Goal: Task Accomplishment & Management: Manage account settings

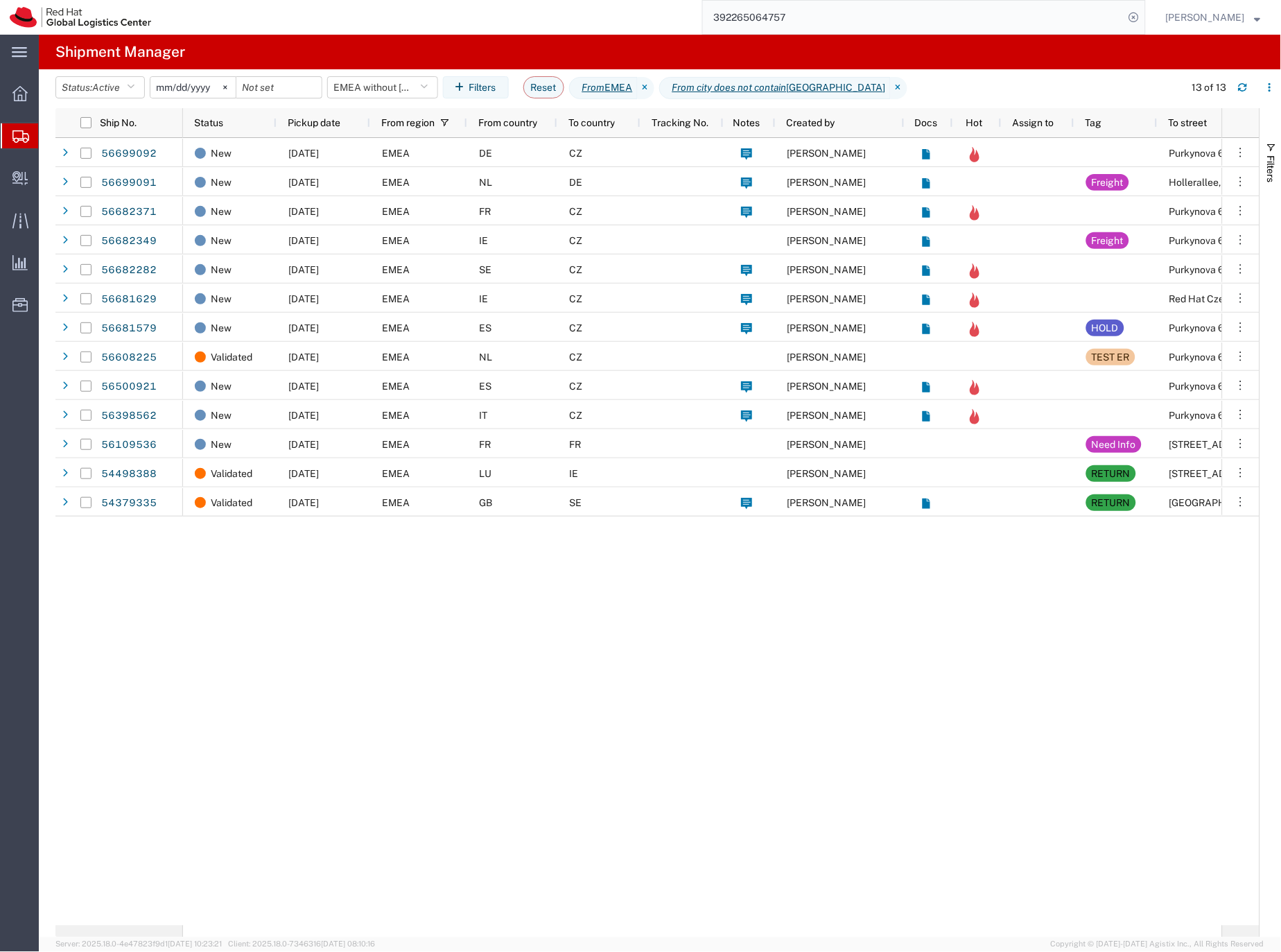
click at [780, 16] on input "392265064757" at bounding box center [913, 17] width 421 height 33
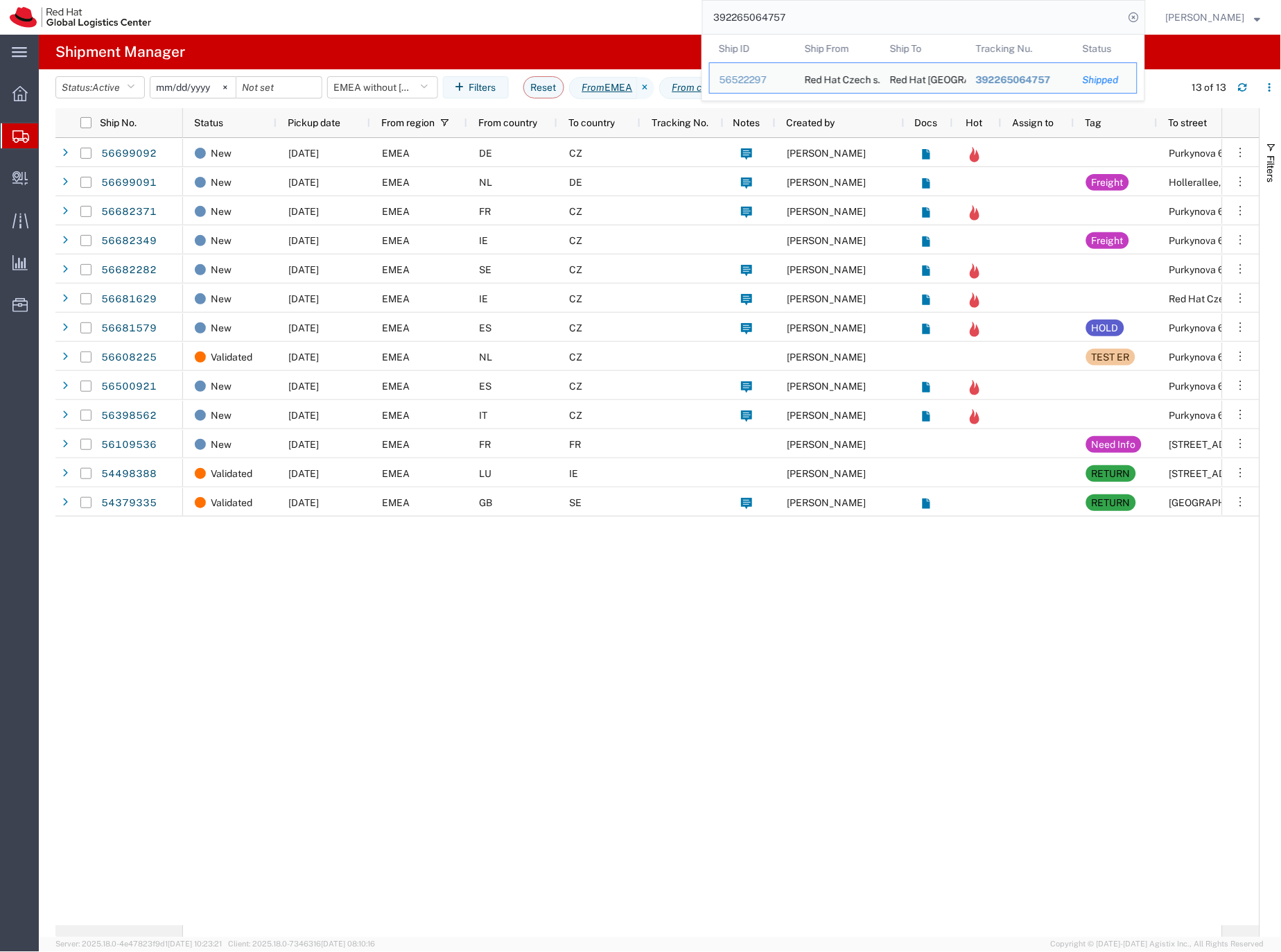
paste input "56699008"
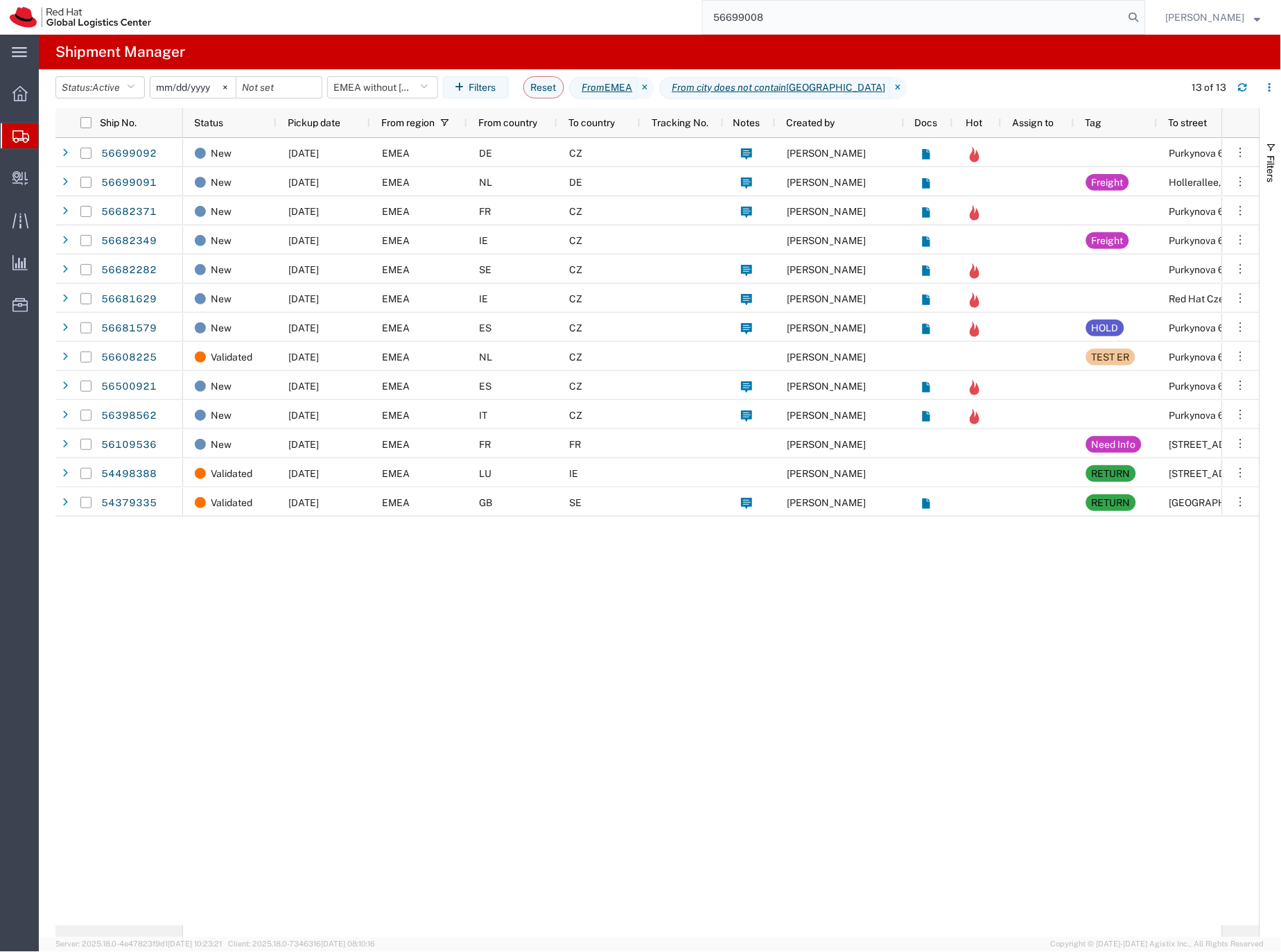
type input "56699008"
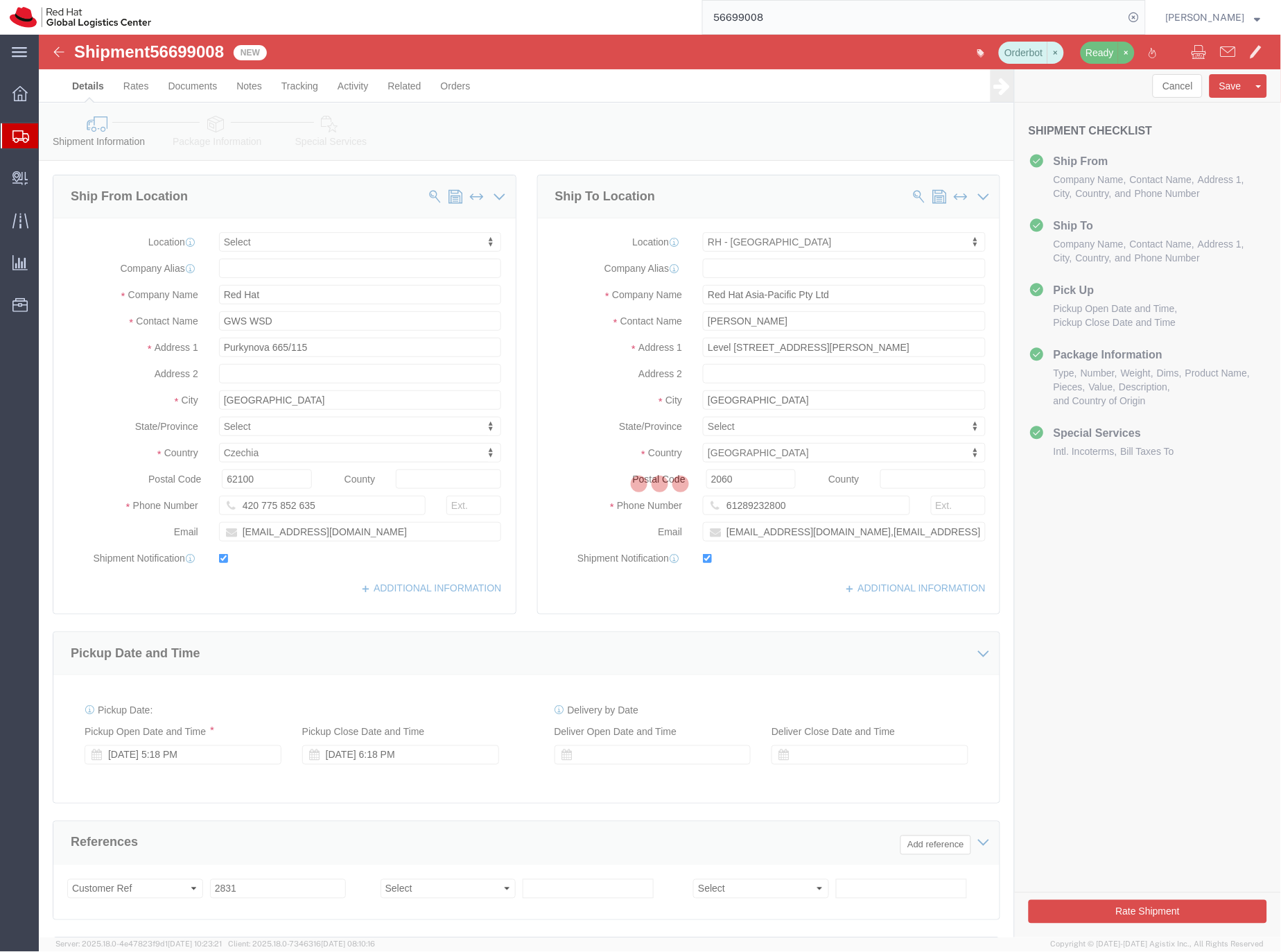
select select
select select "50511"
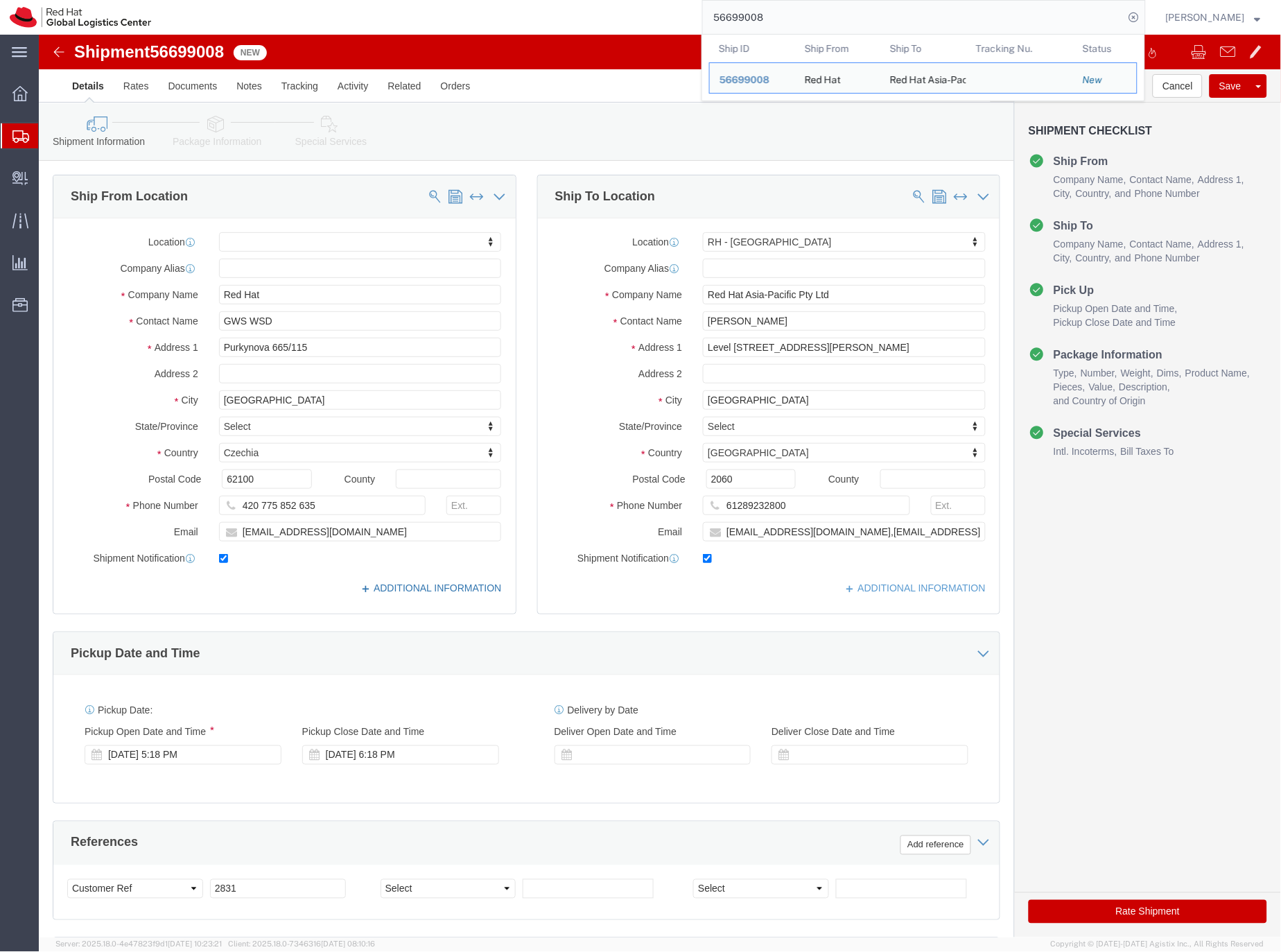
click link "ADDITIONAL INFORMATION"
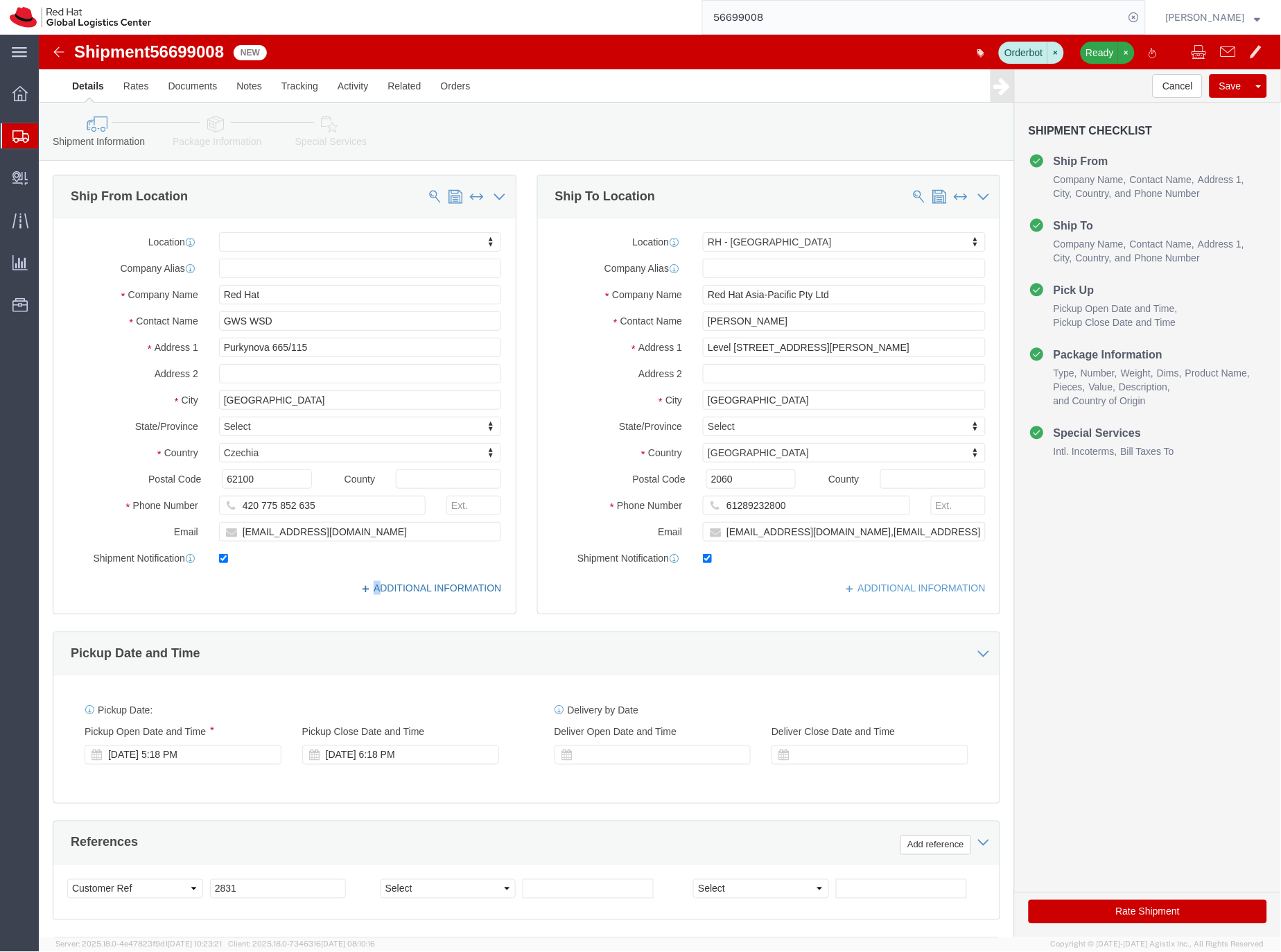
click div "Location My Profile Location [GEOGRAPHIC_DATA] - [GEOGRAPHIC_DATA] - [GEOGRAPHI…"
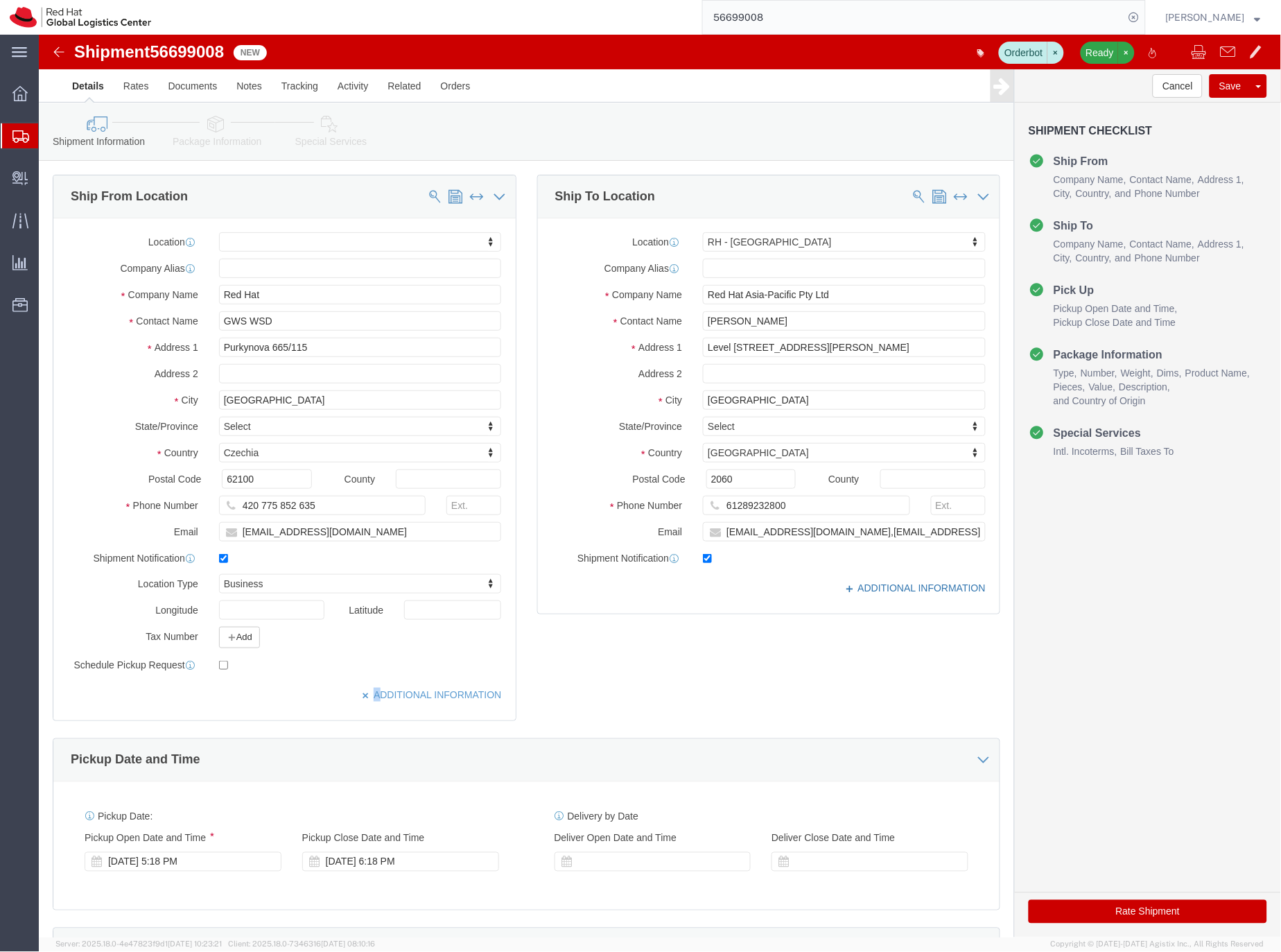
click link "ADDITIONAL INFORMATION"
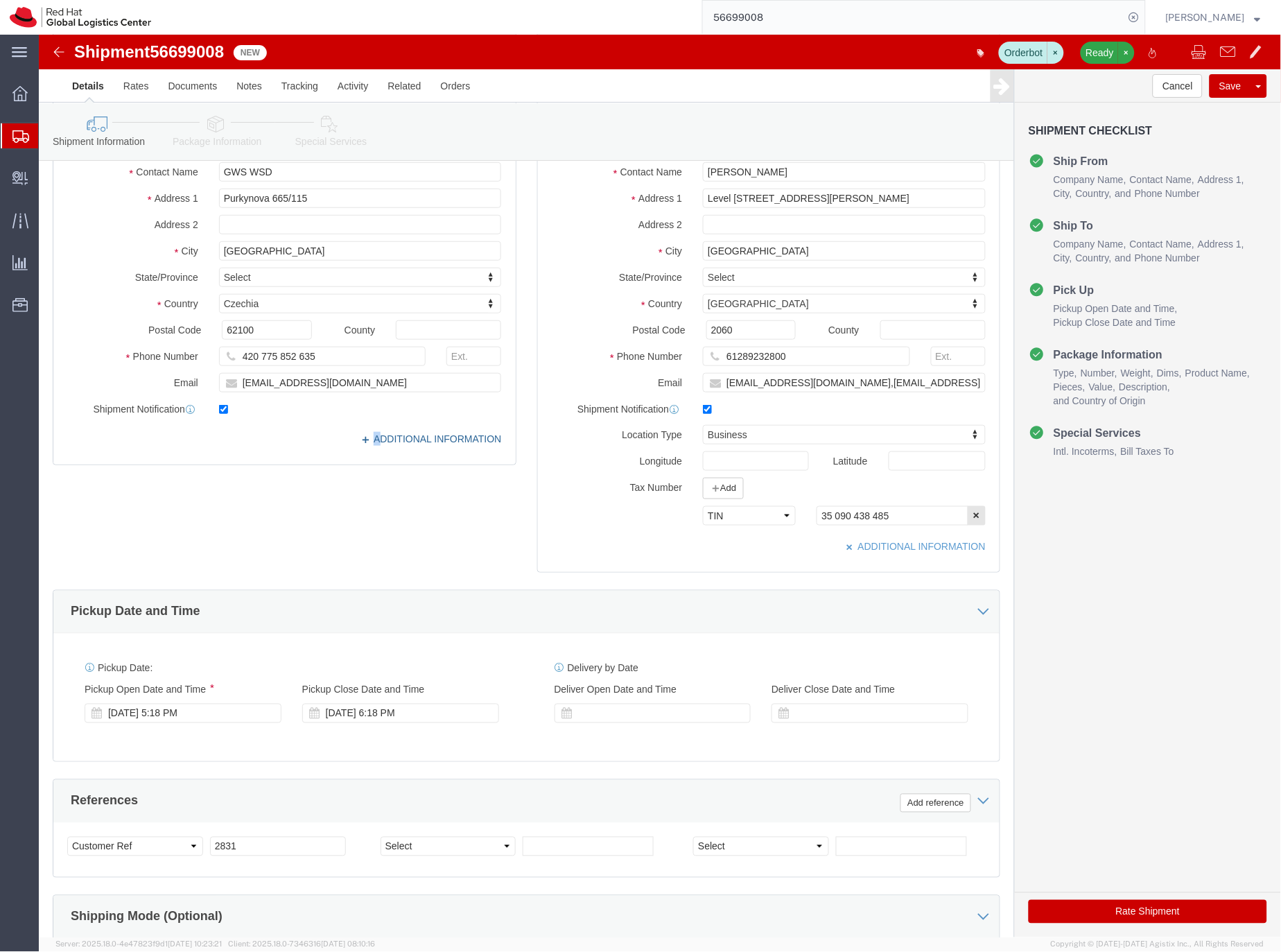
scroll to position [96, 0]
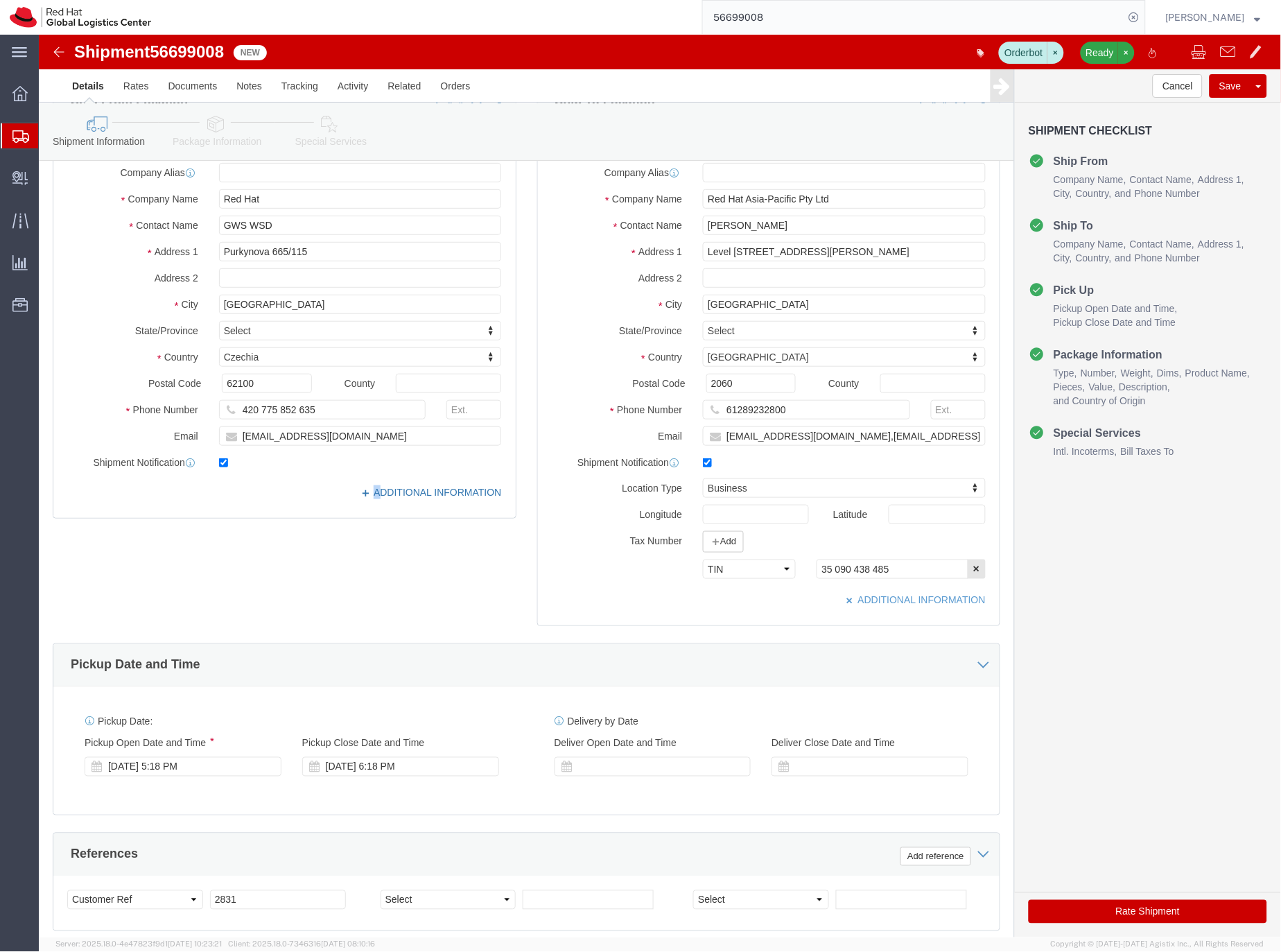
click link "ADDITIONAL INFORMATION"
click icon "button"
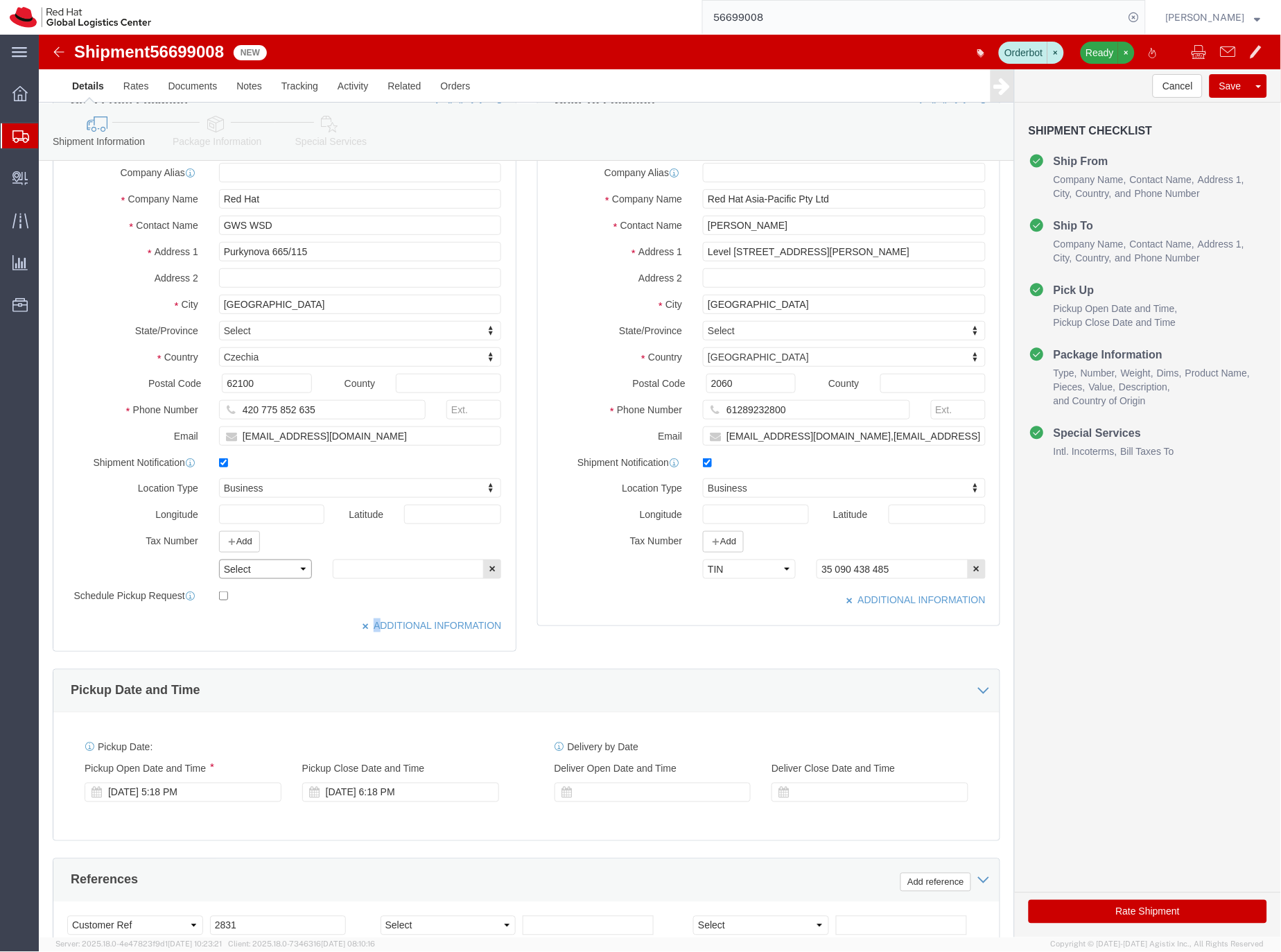
click select "Select EIN EORI TIN VAT Other"
select select "VAT"
click select "Select EIN EORI TIN VAT Other"
click input "text"
paste input "CZ27690016"
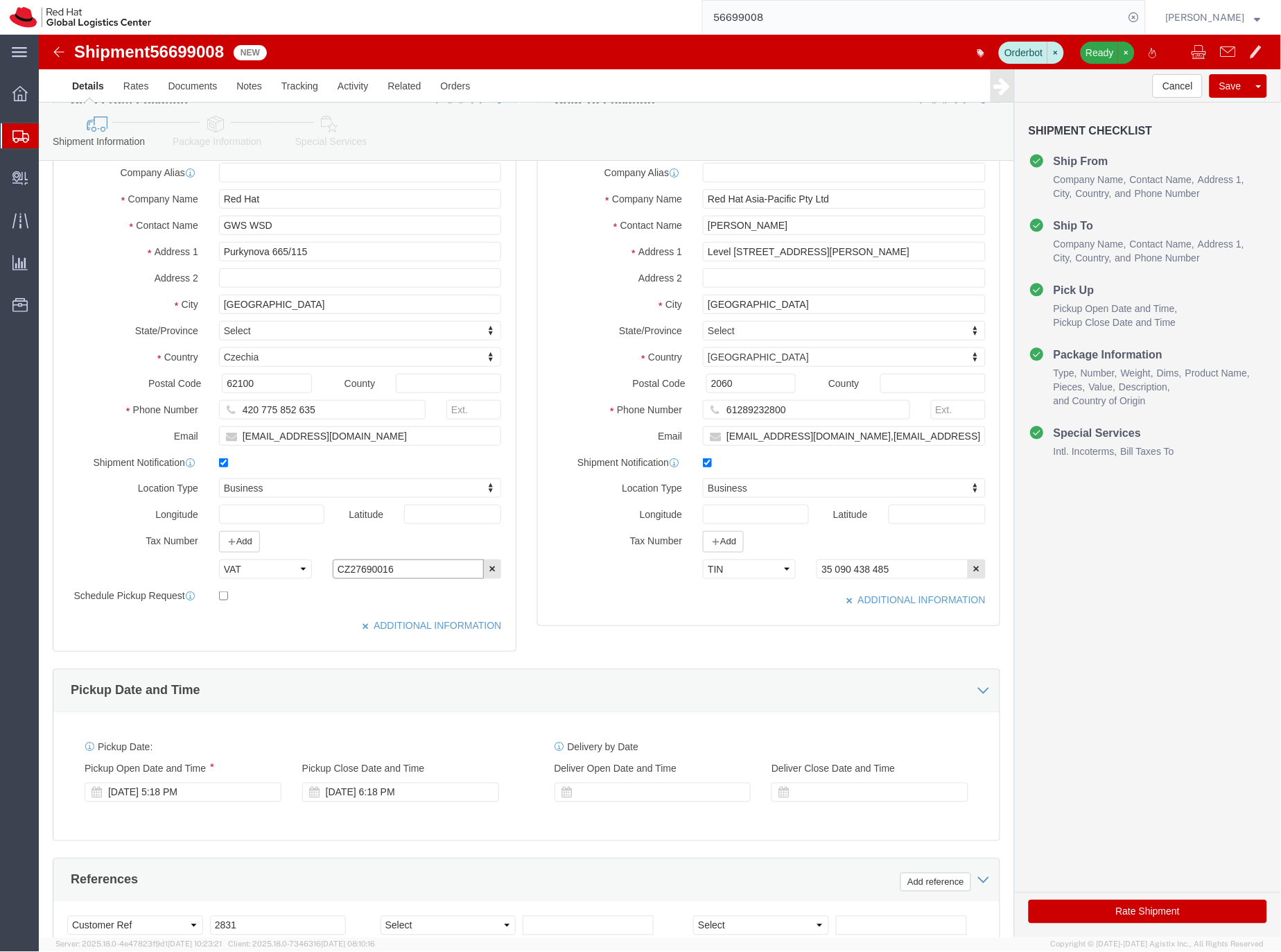
type input "CZ27690016"
click select "Select EIN EORI TIN VAT Other"
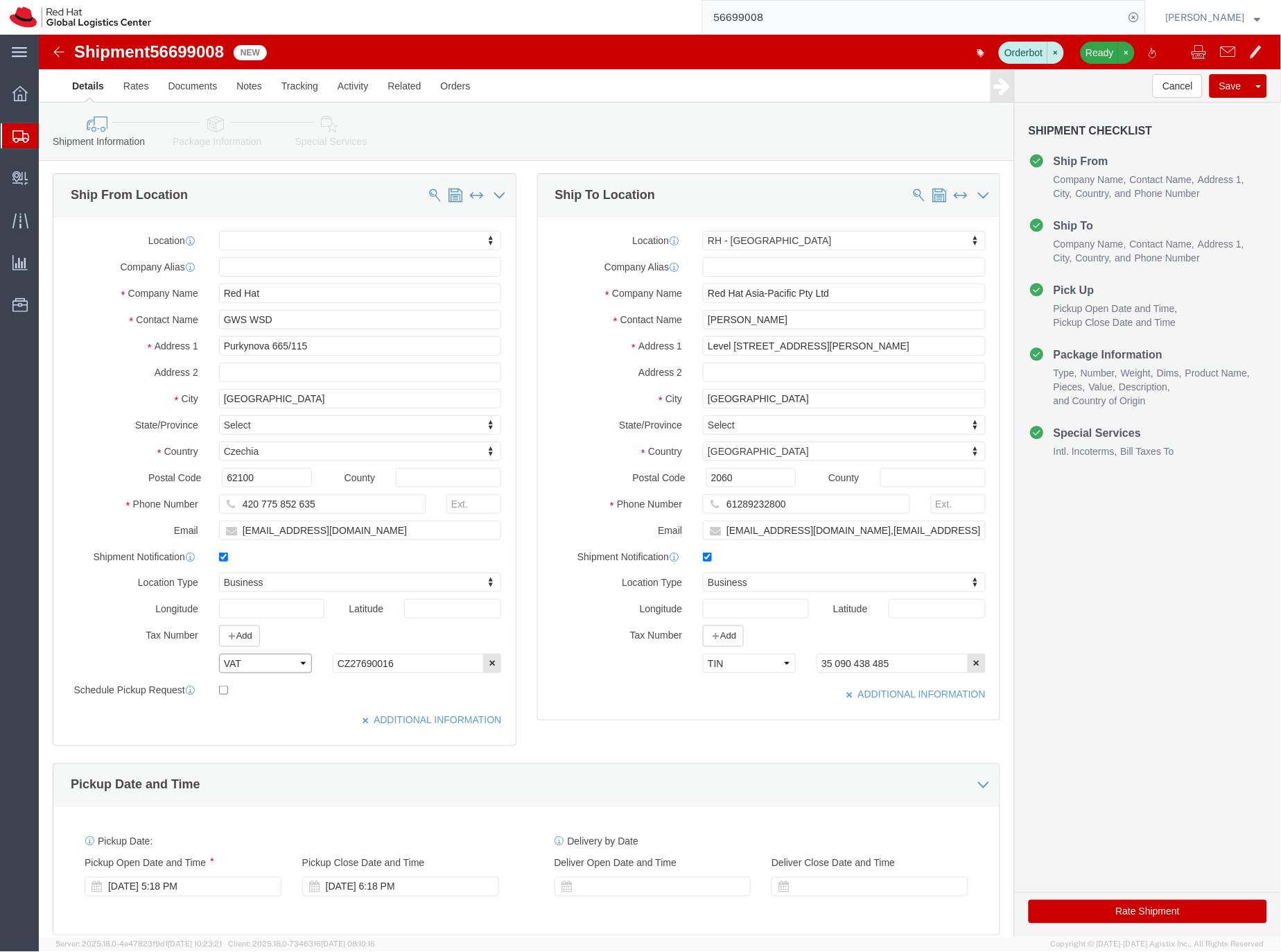
scroll to position [0, 0]
click input "text"
click input "[PERSON_NAME]"
type input "[PERSON_NAME] ?????????"
click icon "button"
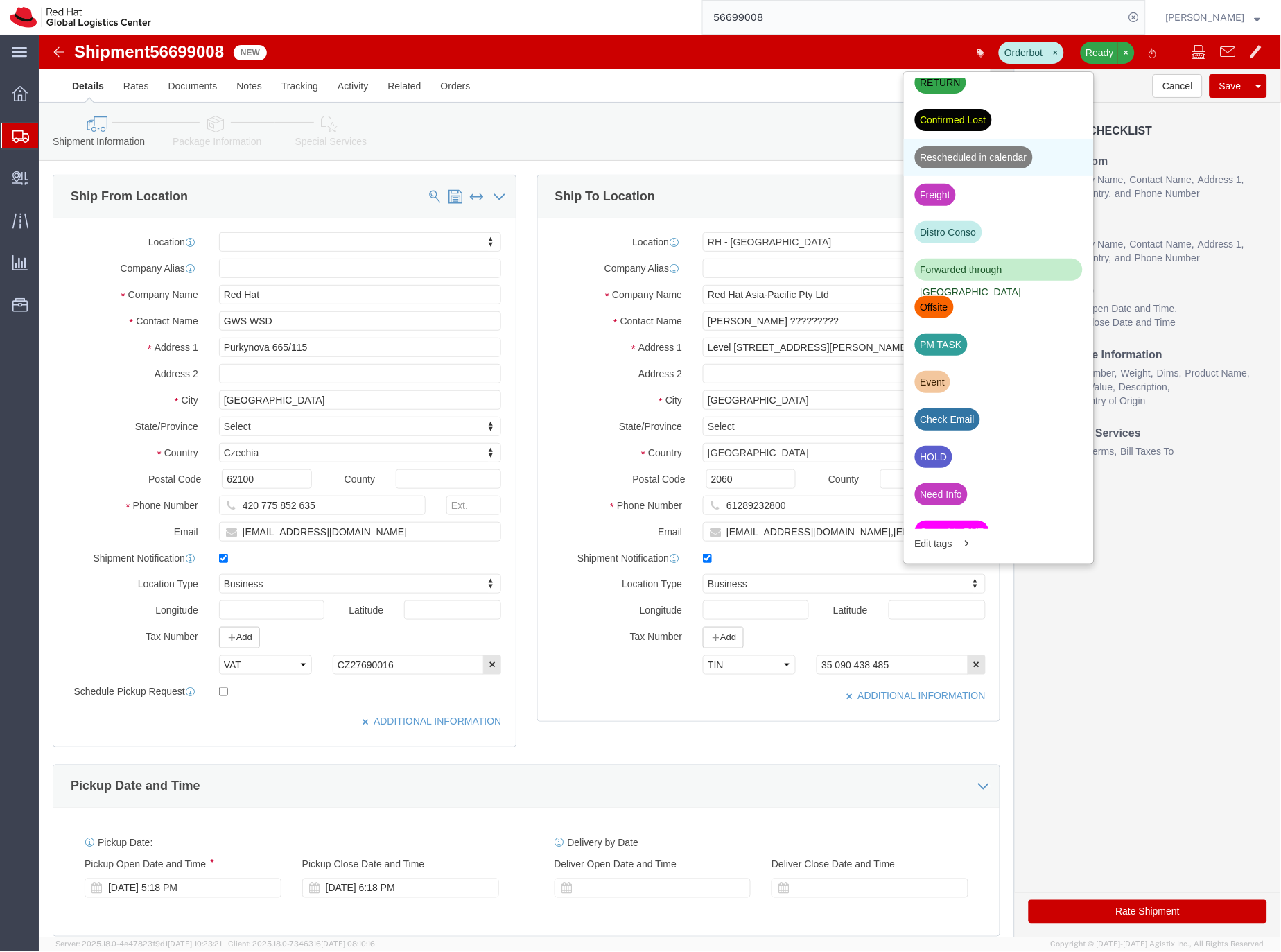
scroll to position [240, 0]
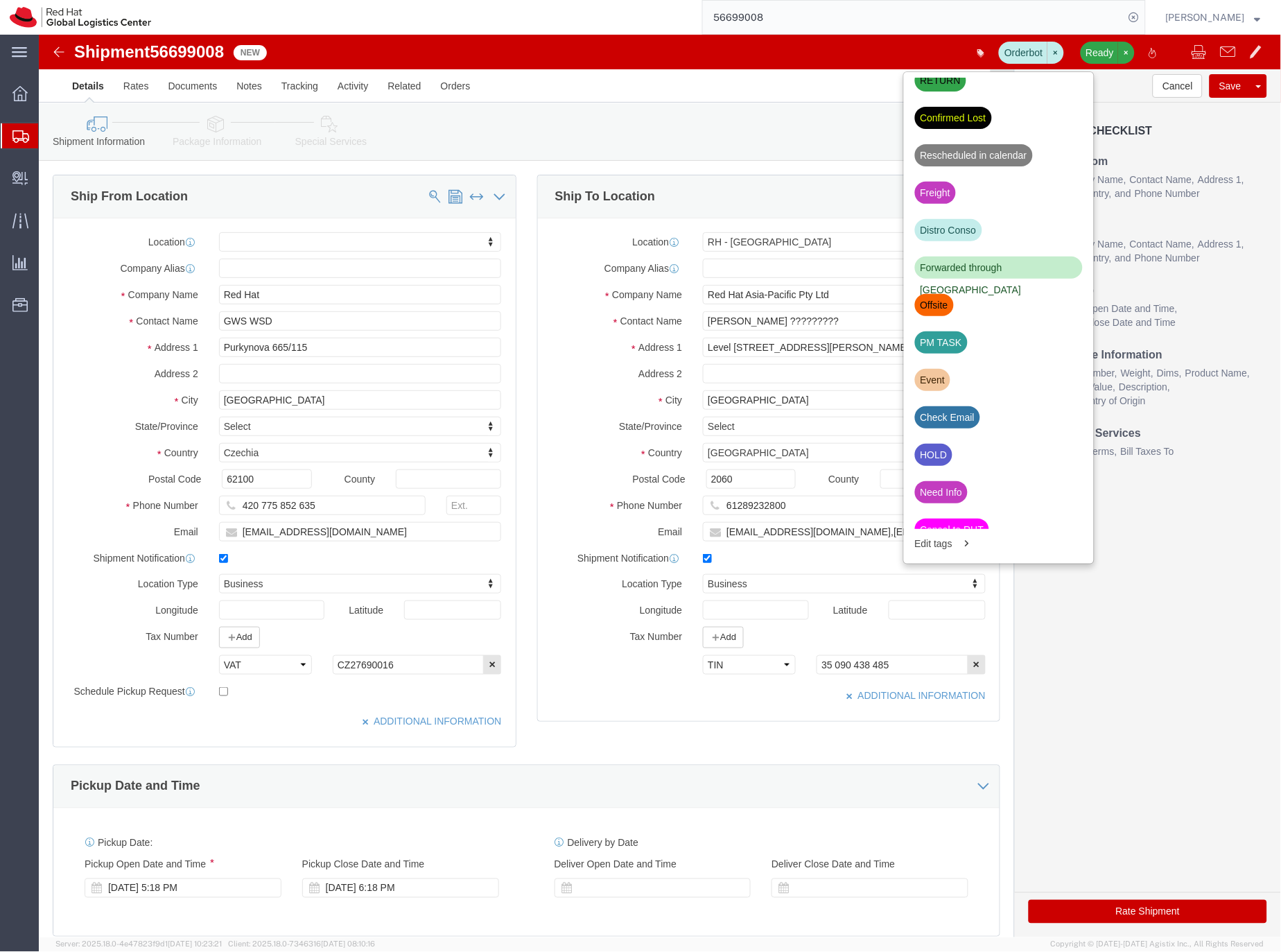
click div "HOLD"
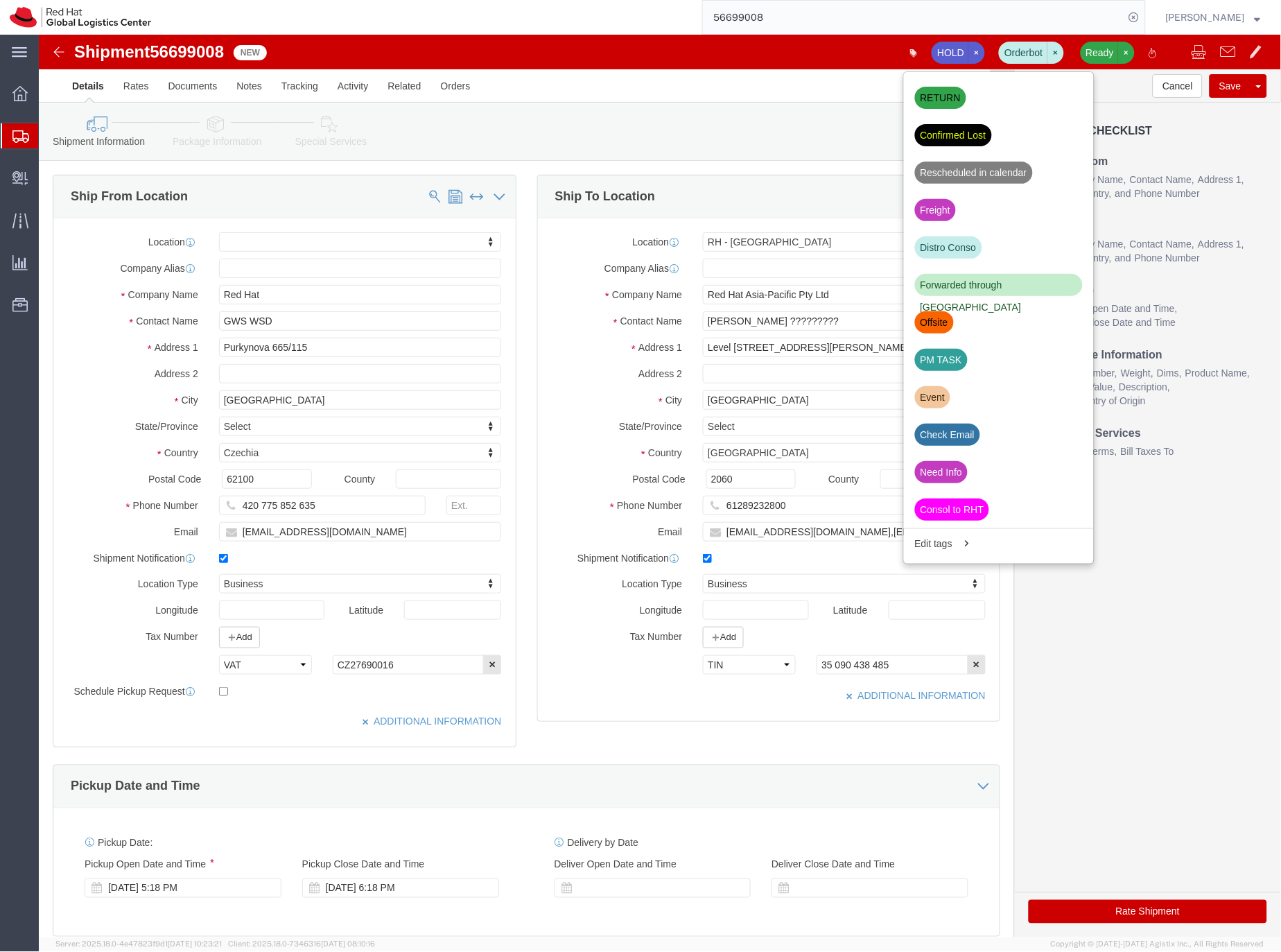
scroll to position [222, 0]
click button "Save"
click at [28, 133] on icon at bounding box center [21, 136] width 17 height 13
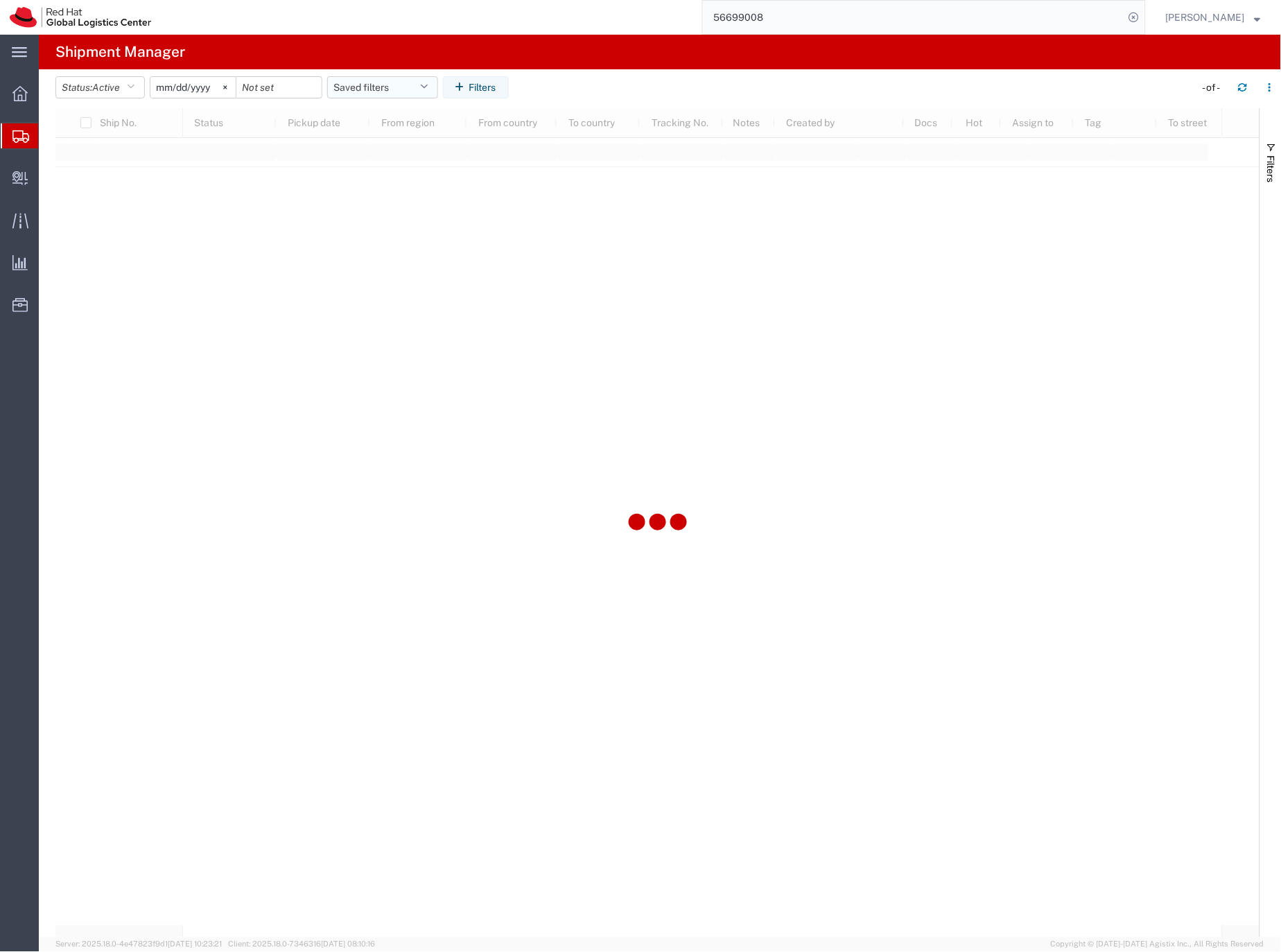
click at [375, 88] on button "Saved filters" at bounding box center [382, 87] width 111 height 22
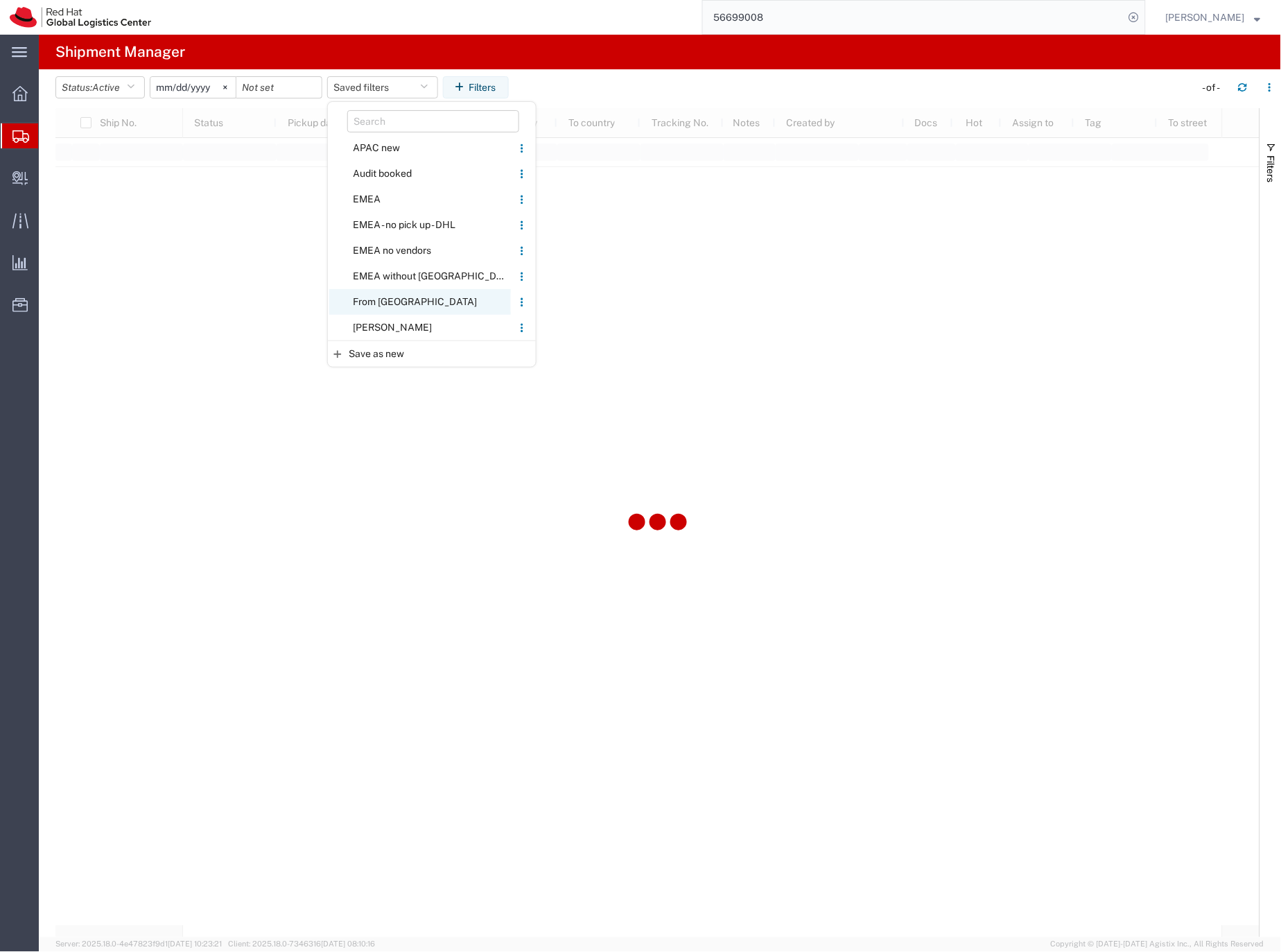
click at [375, 303] on span "From [GEOGRAPHIC_DATA]" at bounding box center [420, 302] width 182 height 26
type input "[DATE]"
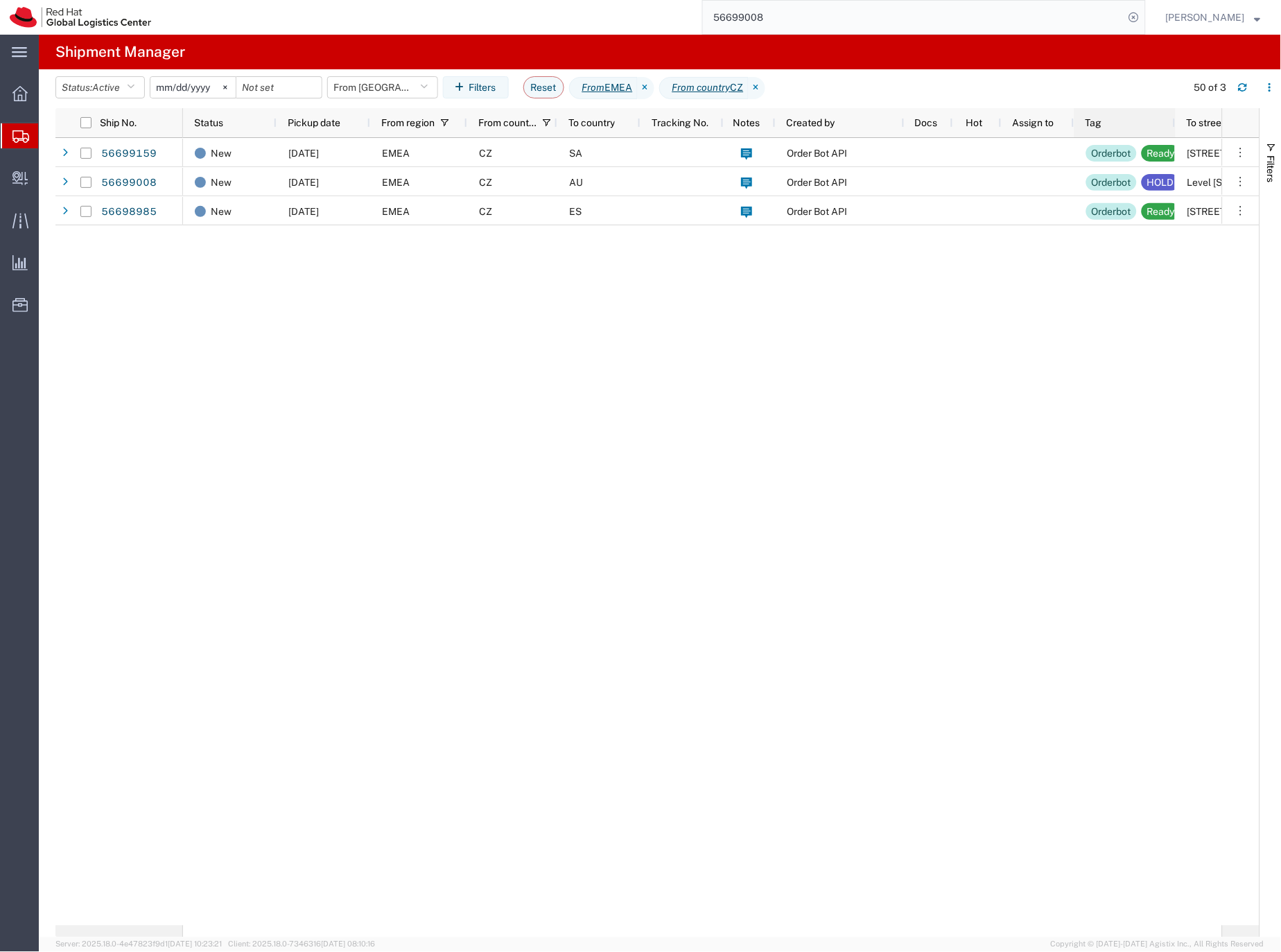
drag, startPoint x: 1156, startPoint y: 115, endPoint x: 1174, endPoint y: 117, distance: 18.1
click at [1174, 117] on div at bounding box center [1175, 122] width 5 height 29
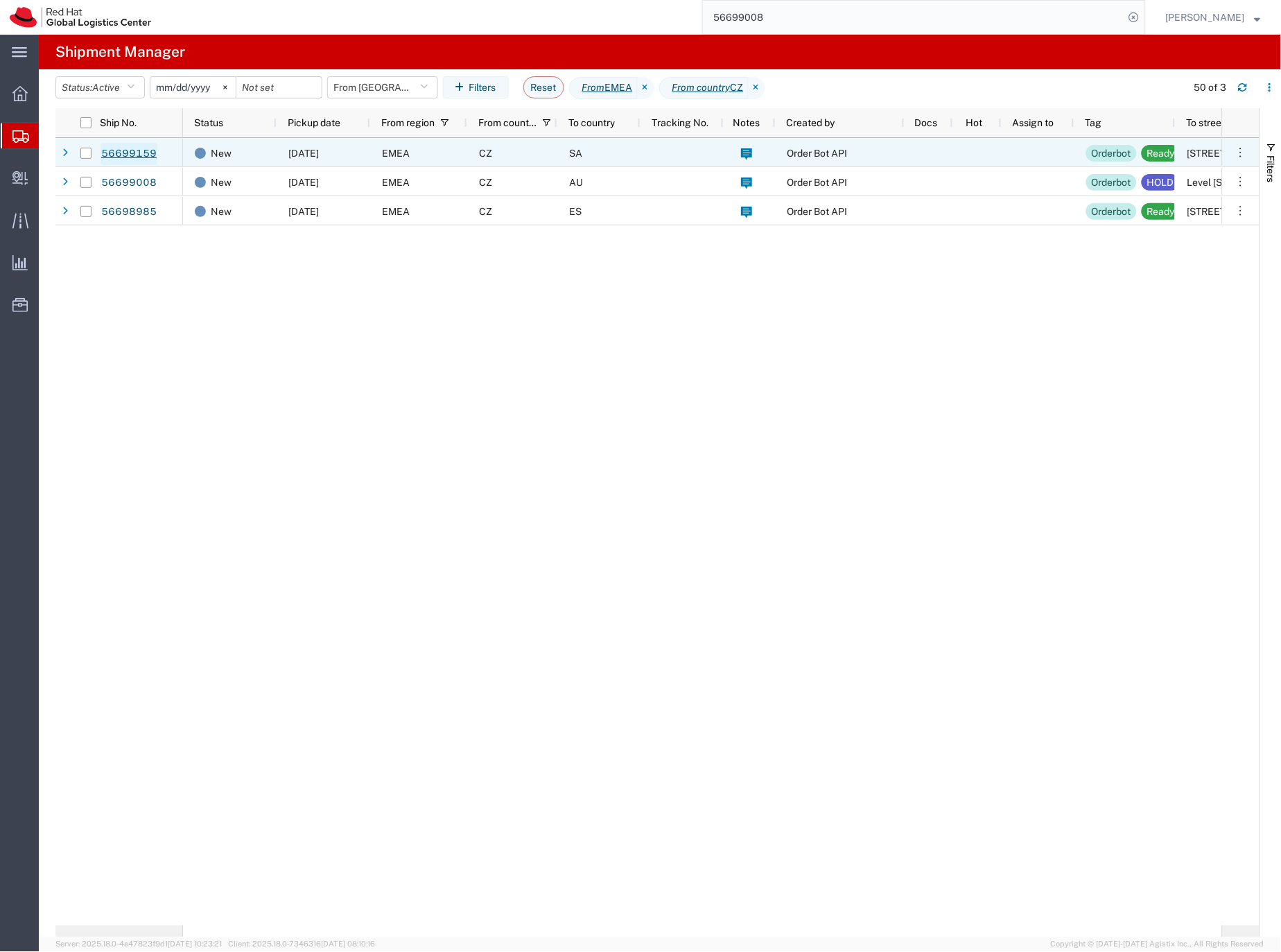
click at [147, 151] on link "56699159" at bounding box center [128, 153] width 57 height 22
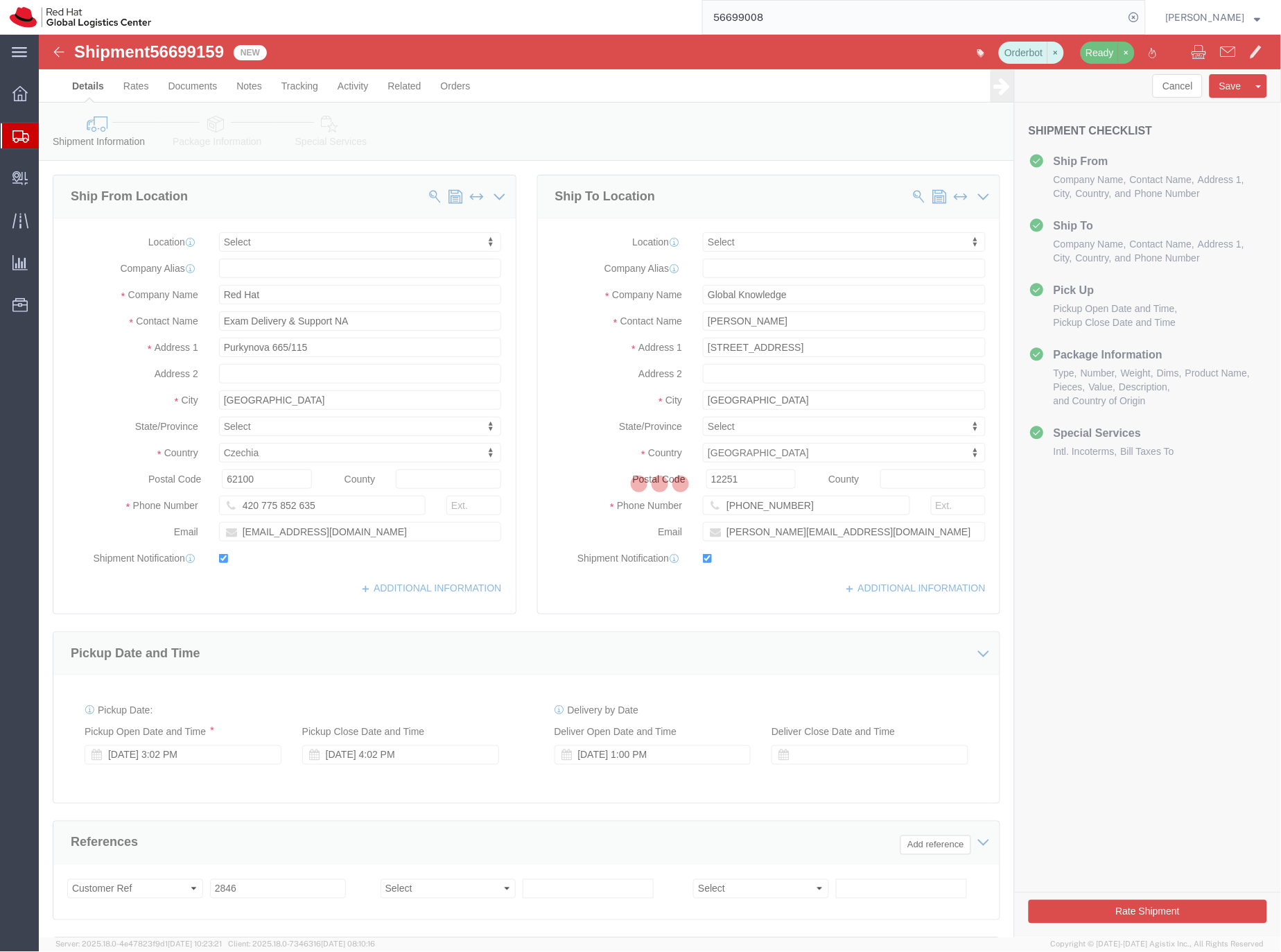
select select
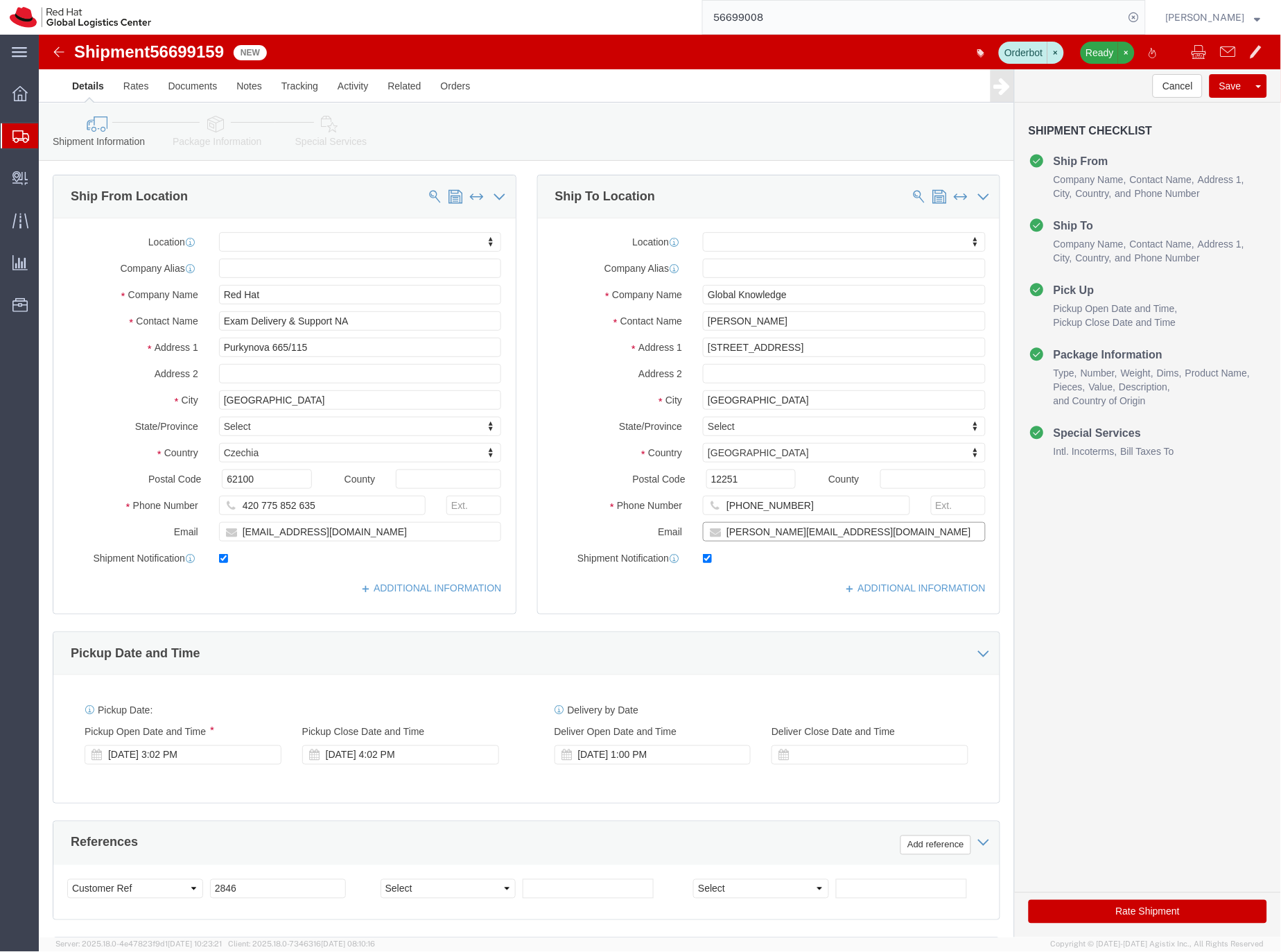
click input "[PERSON_NAME][EMAIL_ADDRESS][DOMAIN_NAME]"
type input "[PERSON_NAME][EMAIL_ADDRESS][DOMAIN_NAME],[EMAIL_ADDRESS][DOMAIN_NAME]"
click icon
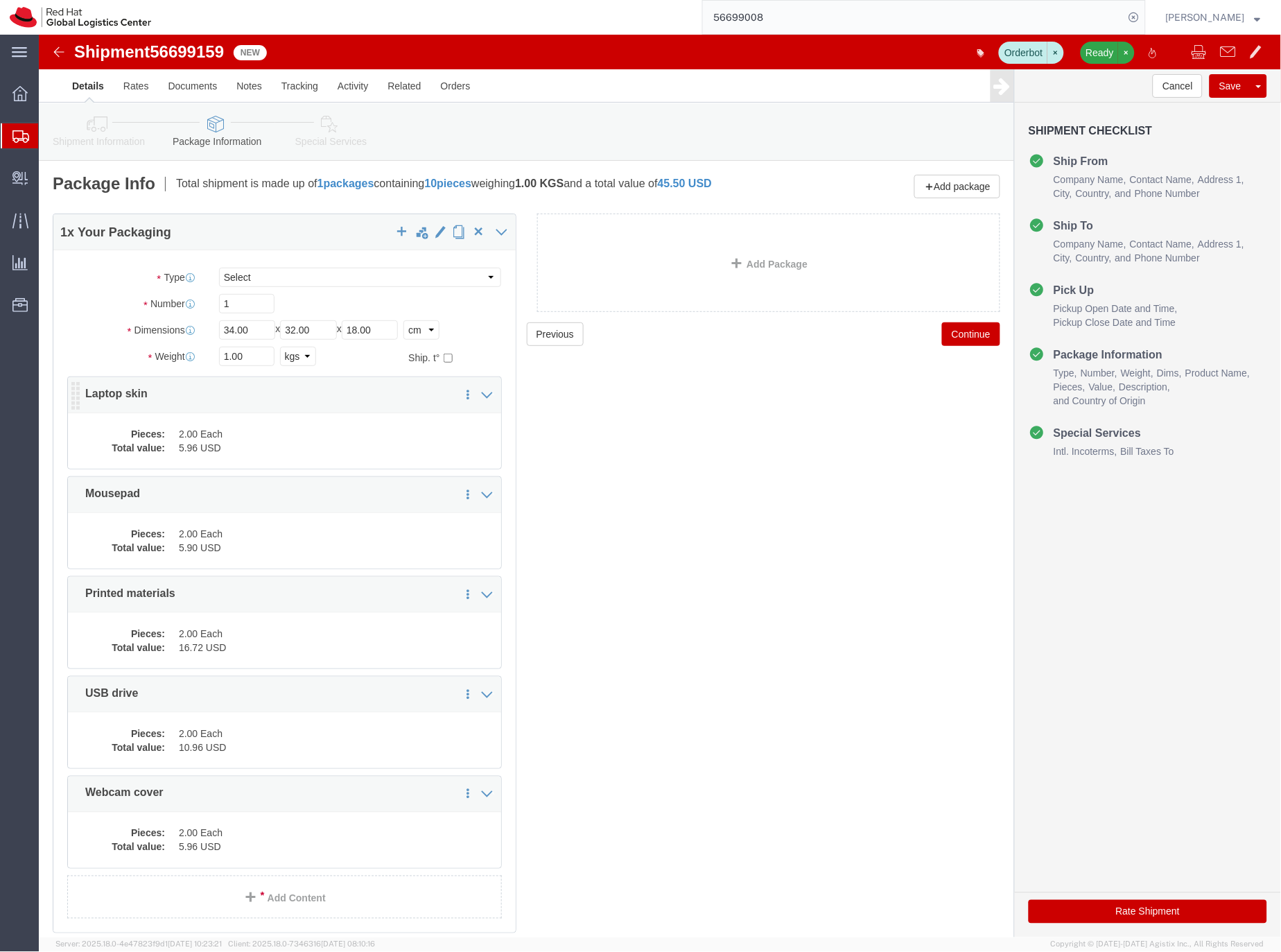
click dd "5.96 USD"
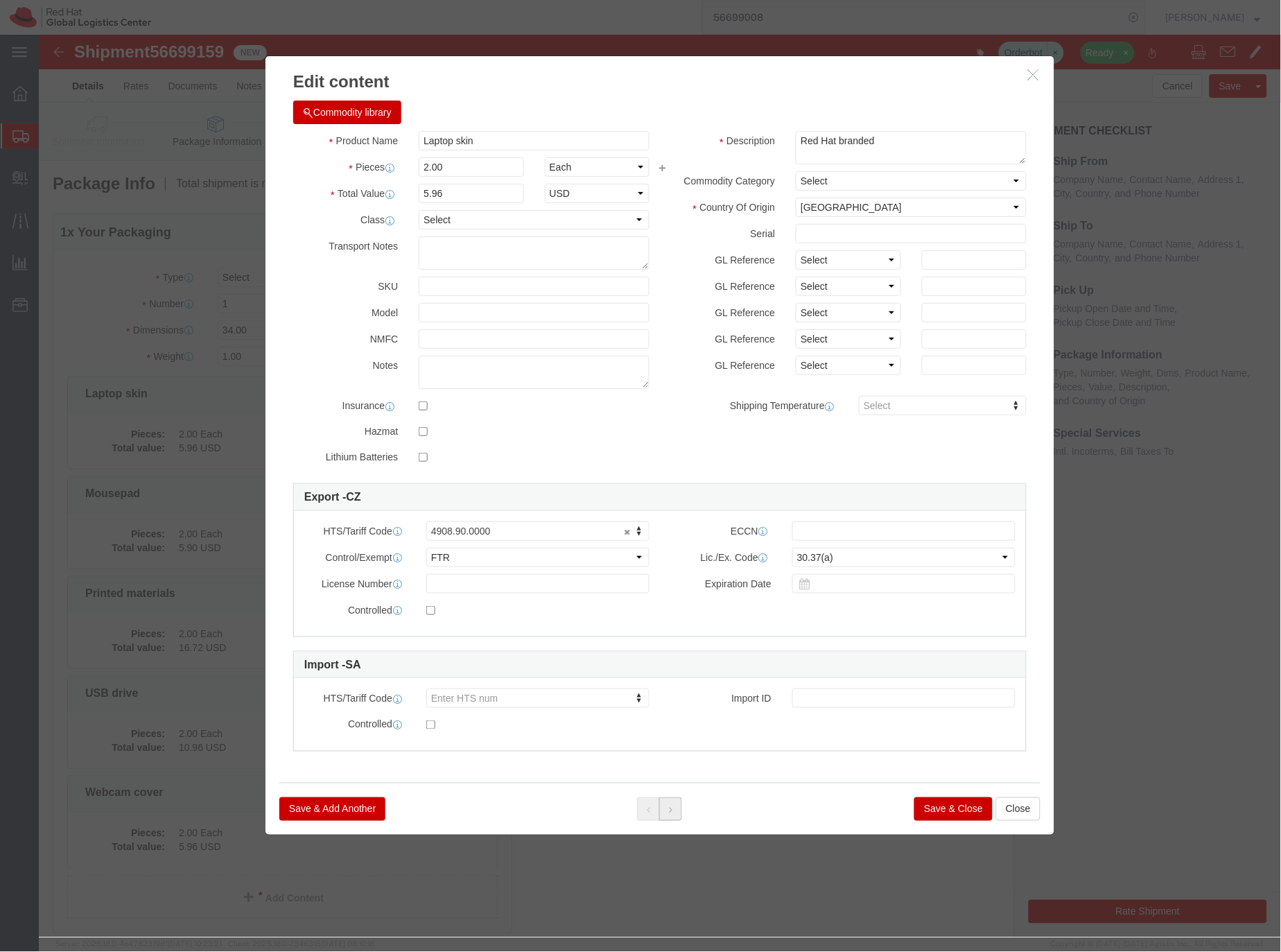
click button
click button "Save & Close"
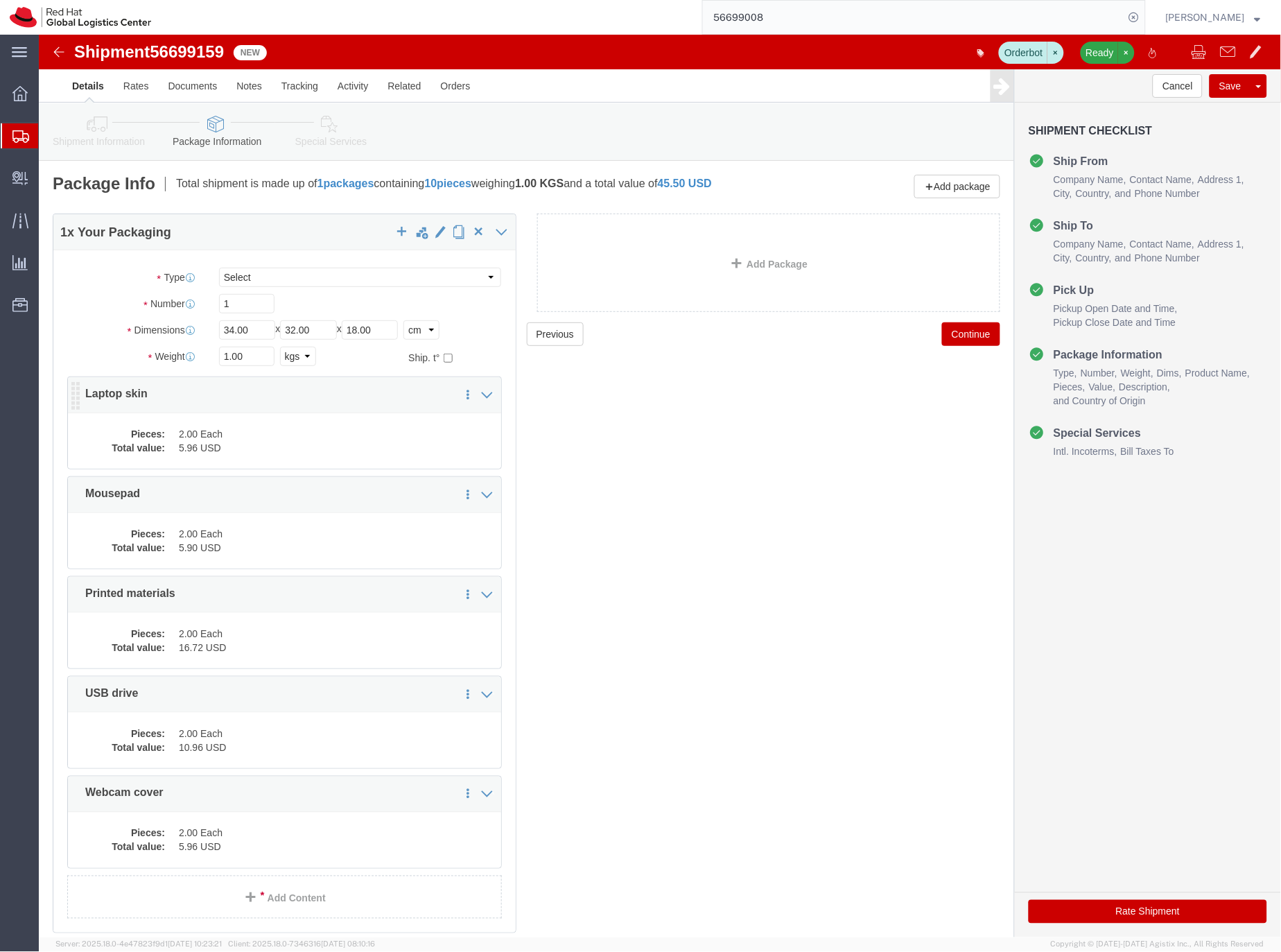
click dd "5.96 USD"
click body "Shipment 56699159 New Orderbot Ready Details Rates Documents Notes Tracking Act…"
click div
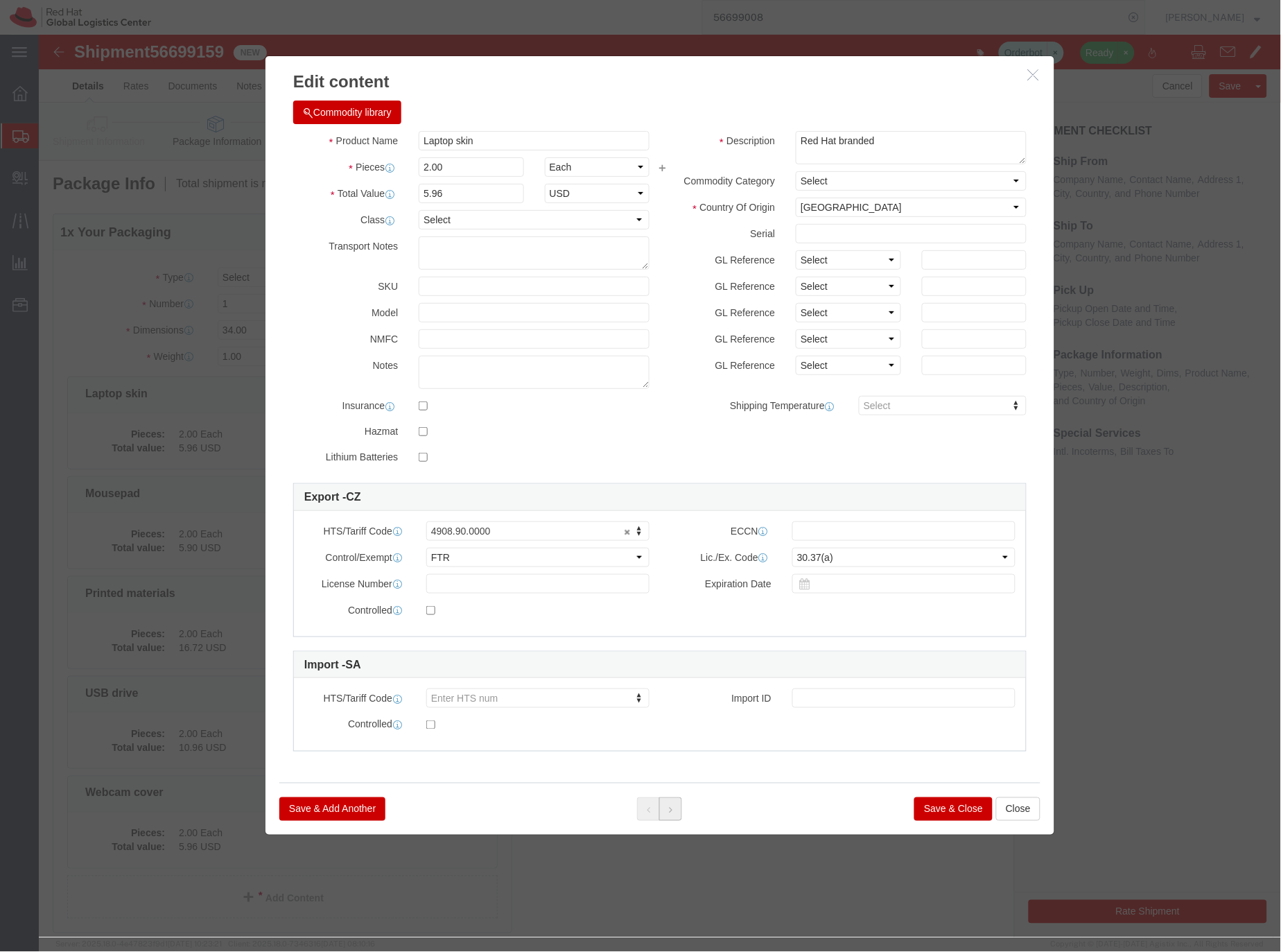
click icon
click button "Save & Close"
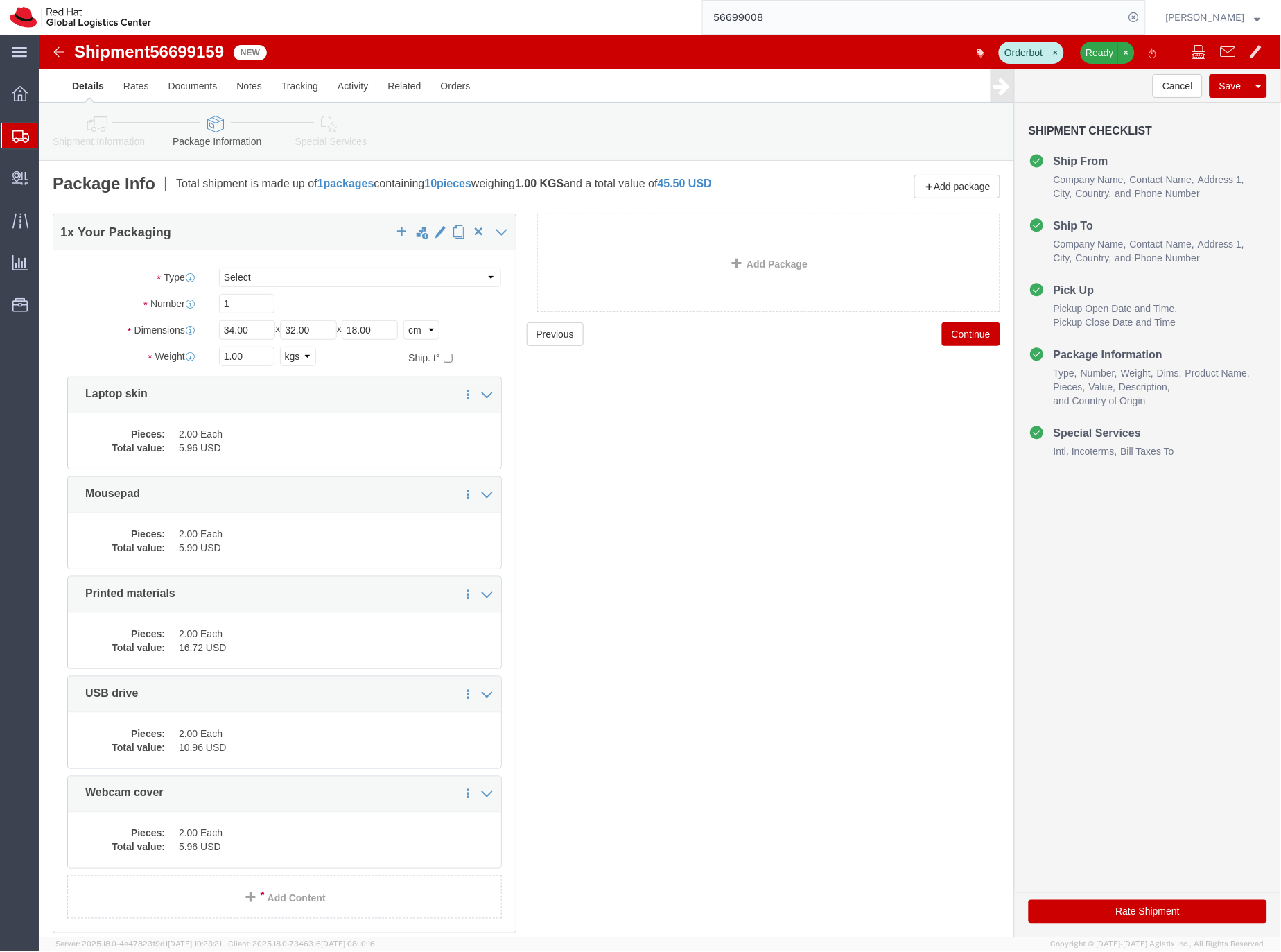
click icon
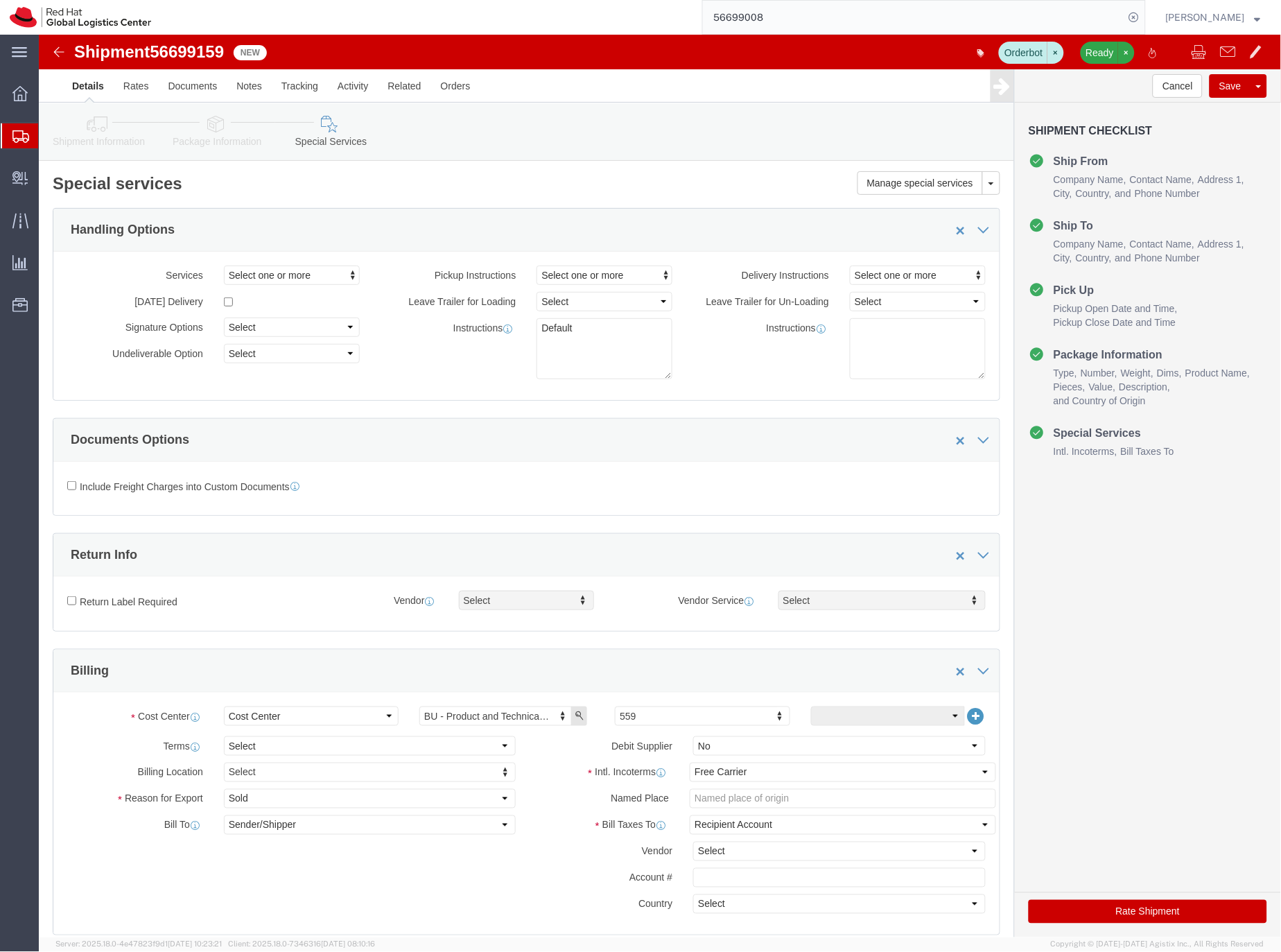
click icon
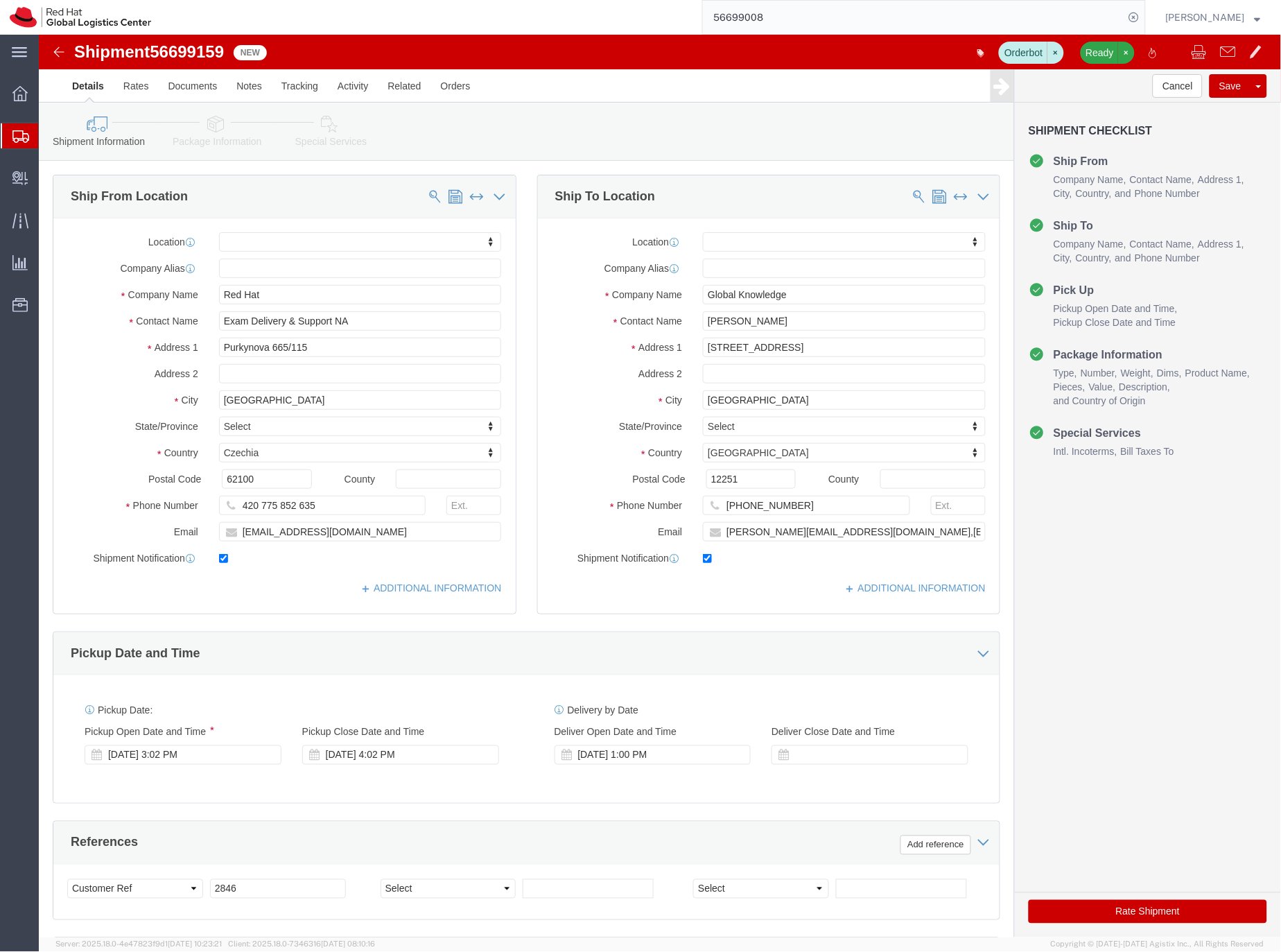
click icon
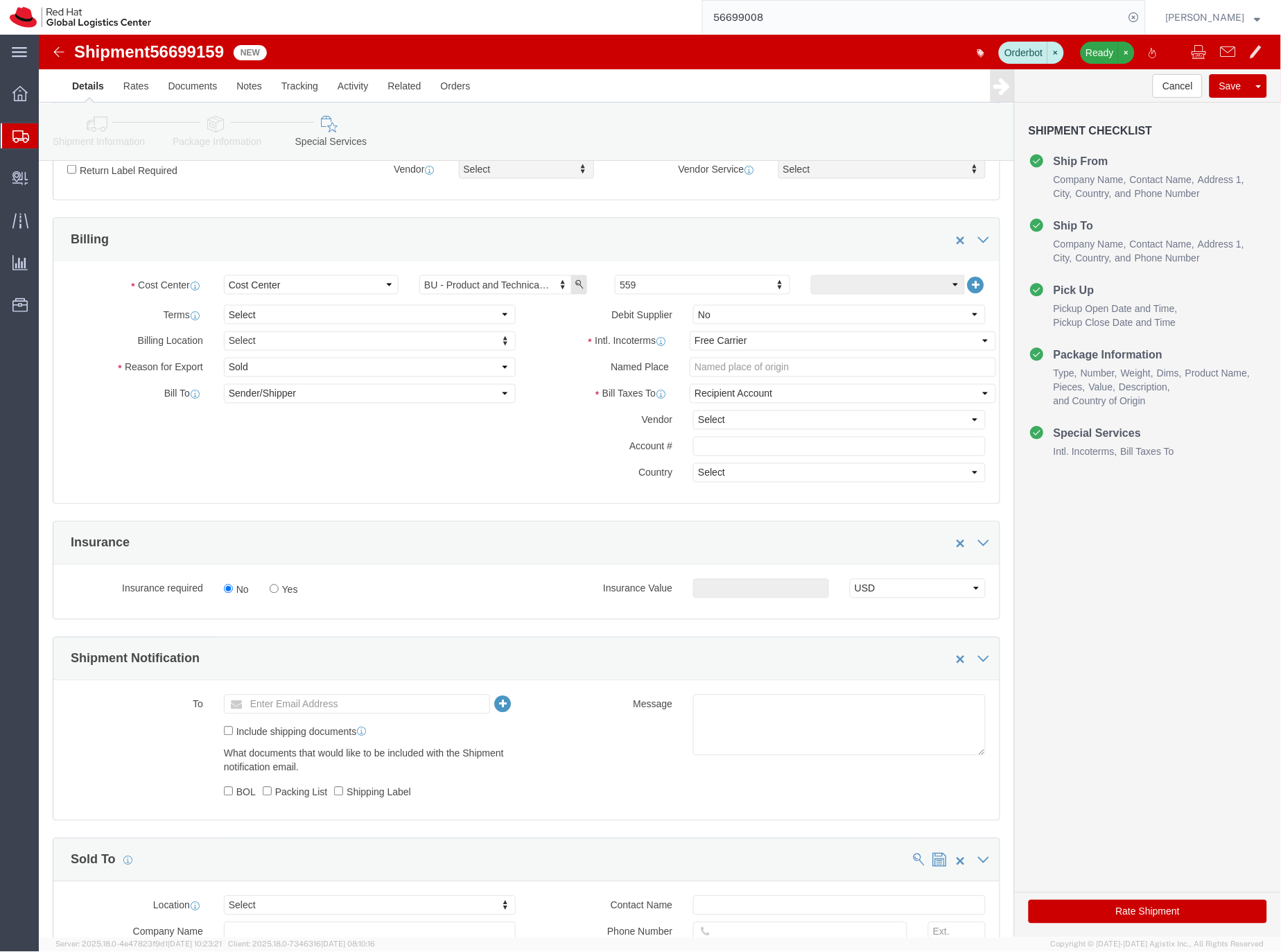
scroll to position [360, 0]
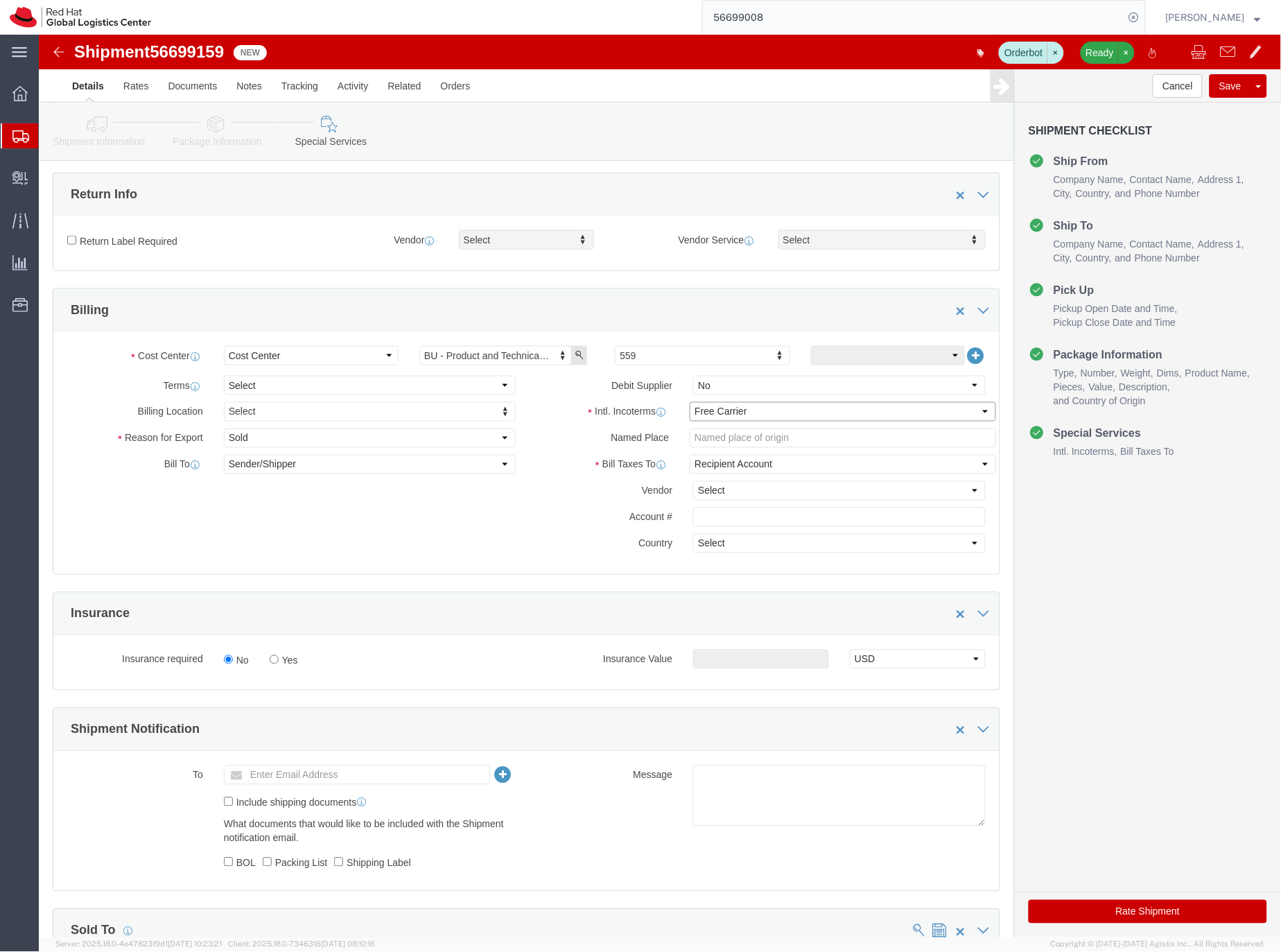
click select "Select Carriage Insurance Paid Carriage Paid To Cost and Freight Cost Insurance…"
select select "DDP"
click select "Select Carriage Insurance Paid Carriage Paid To Cost and Freight Cost Insurance…"
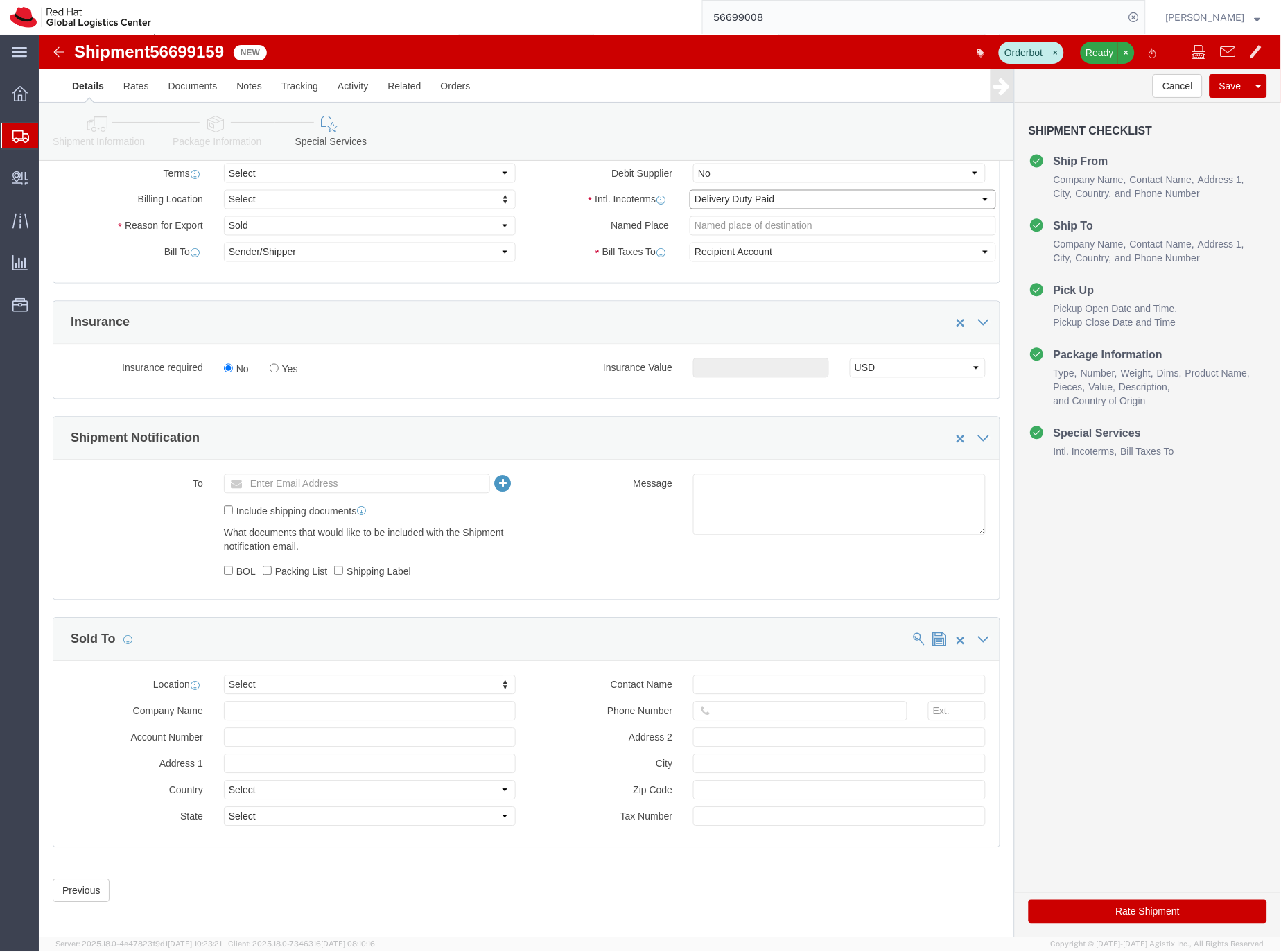
scroll to position [583, 0]
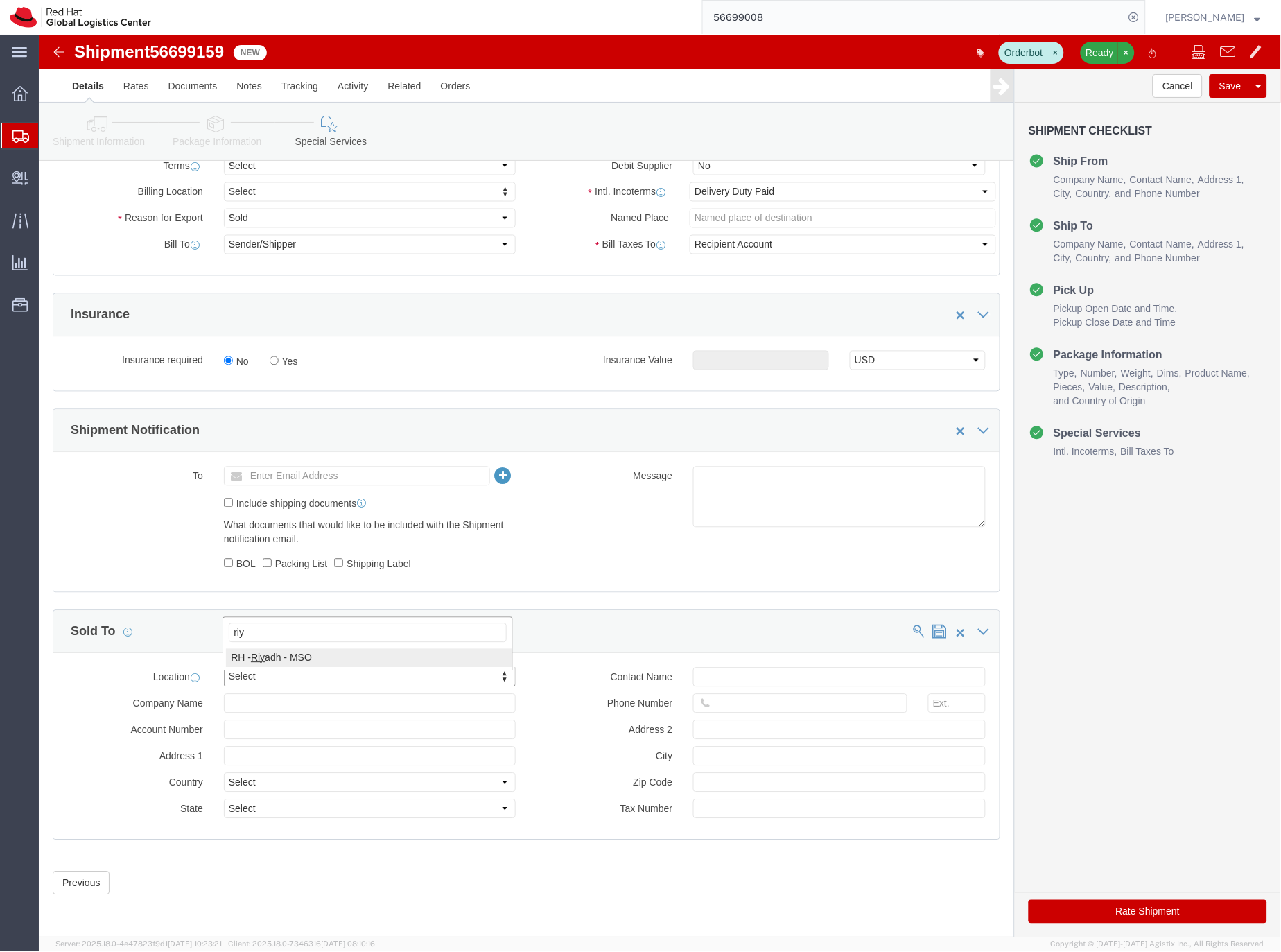
type input "riy"
click input "text"
type input "[EMAIL_ADDRESS][DOMAIN_NAME]"
drag, startPoint x: 735, startPoint y: 678, endPoint x: 611, endPoint y: 629, distance: 133.3
click div
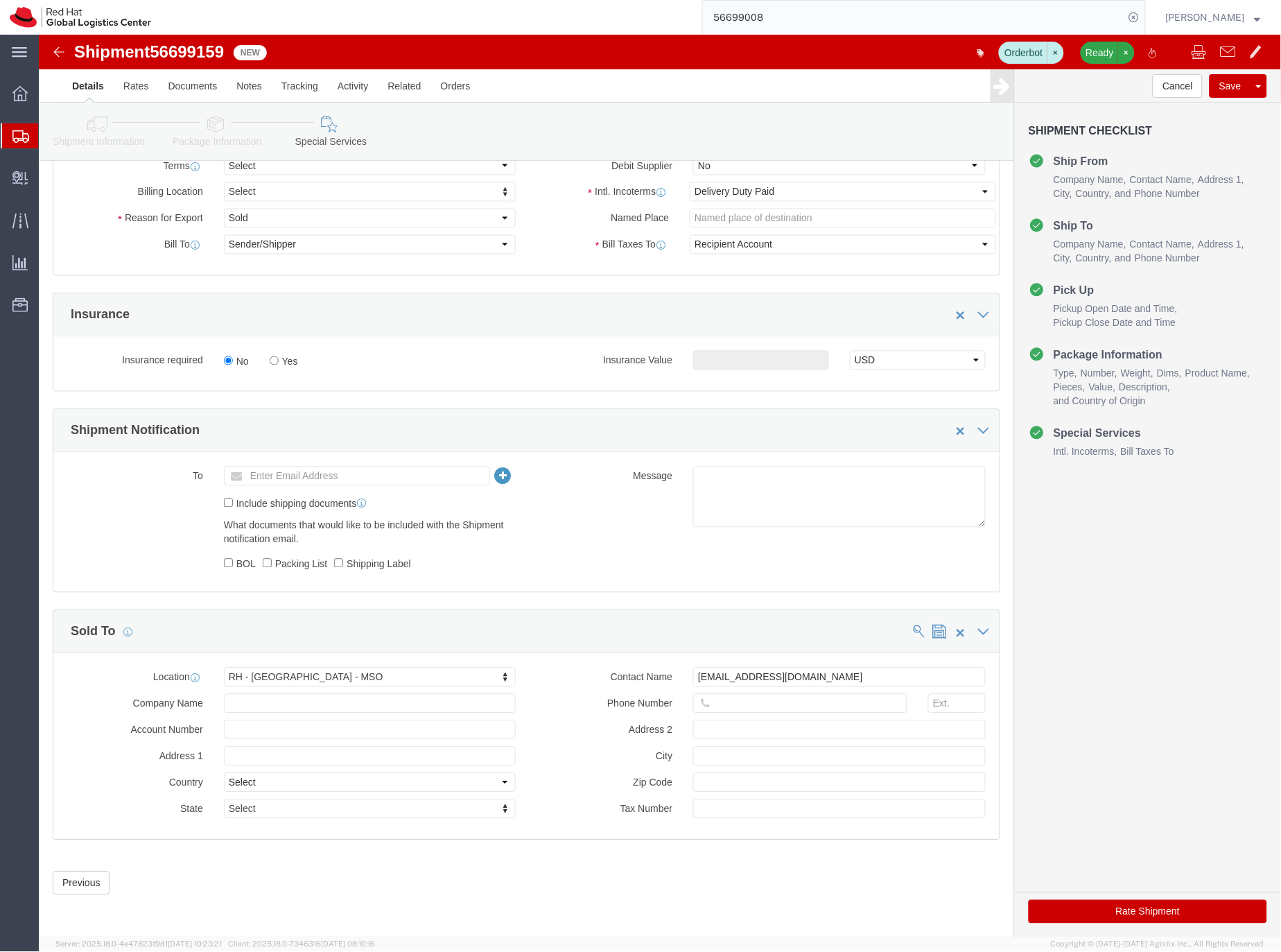
click icon
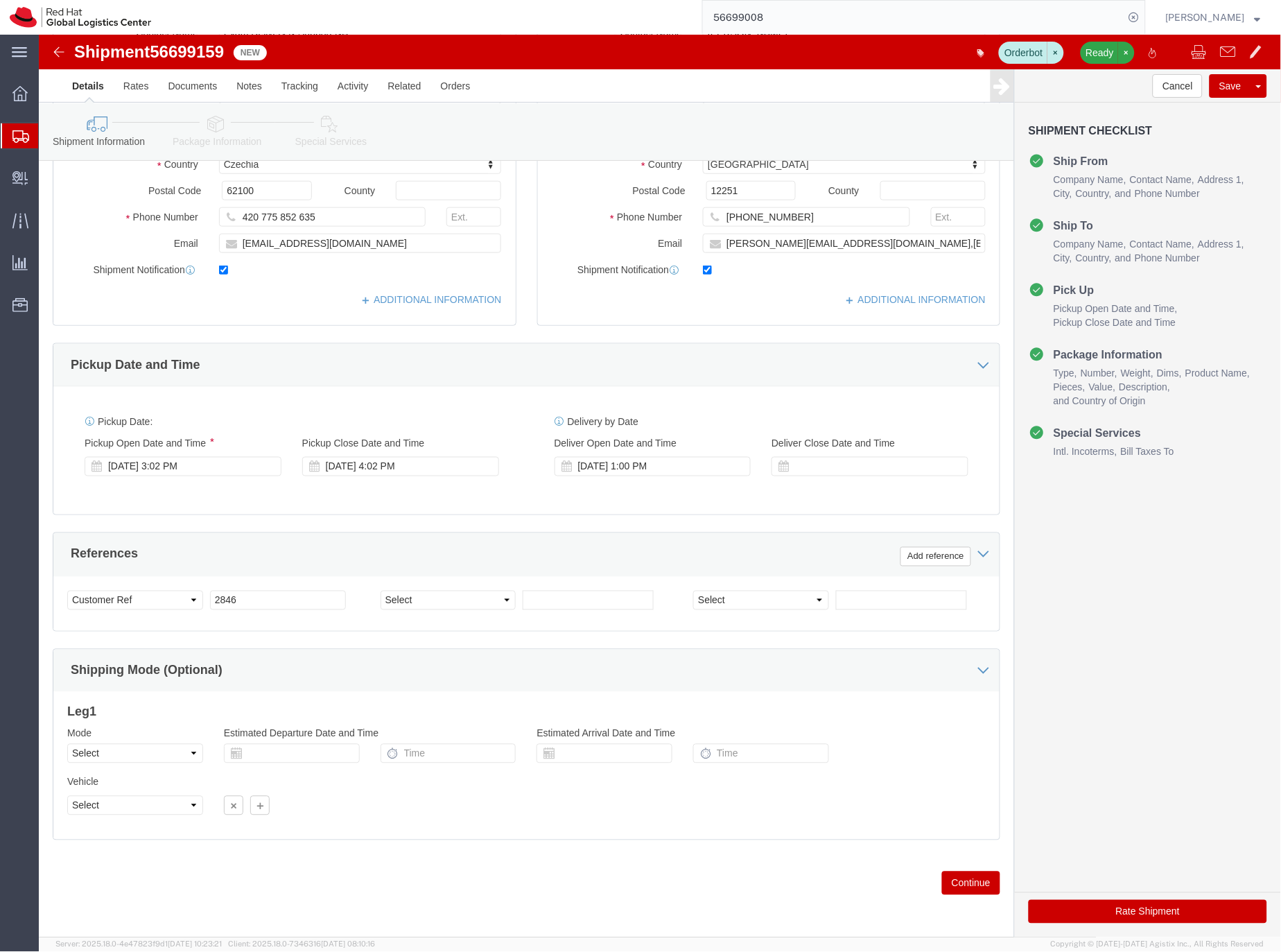
scroll to position [289, 0]
click input "[PHONE_NUMBER]"
click icon
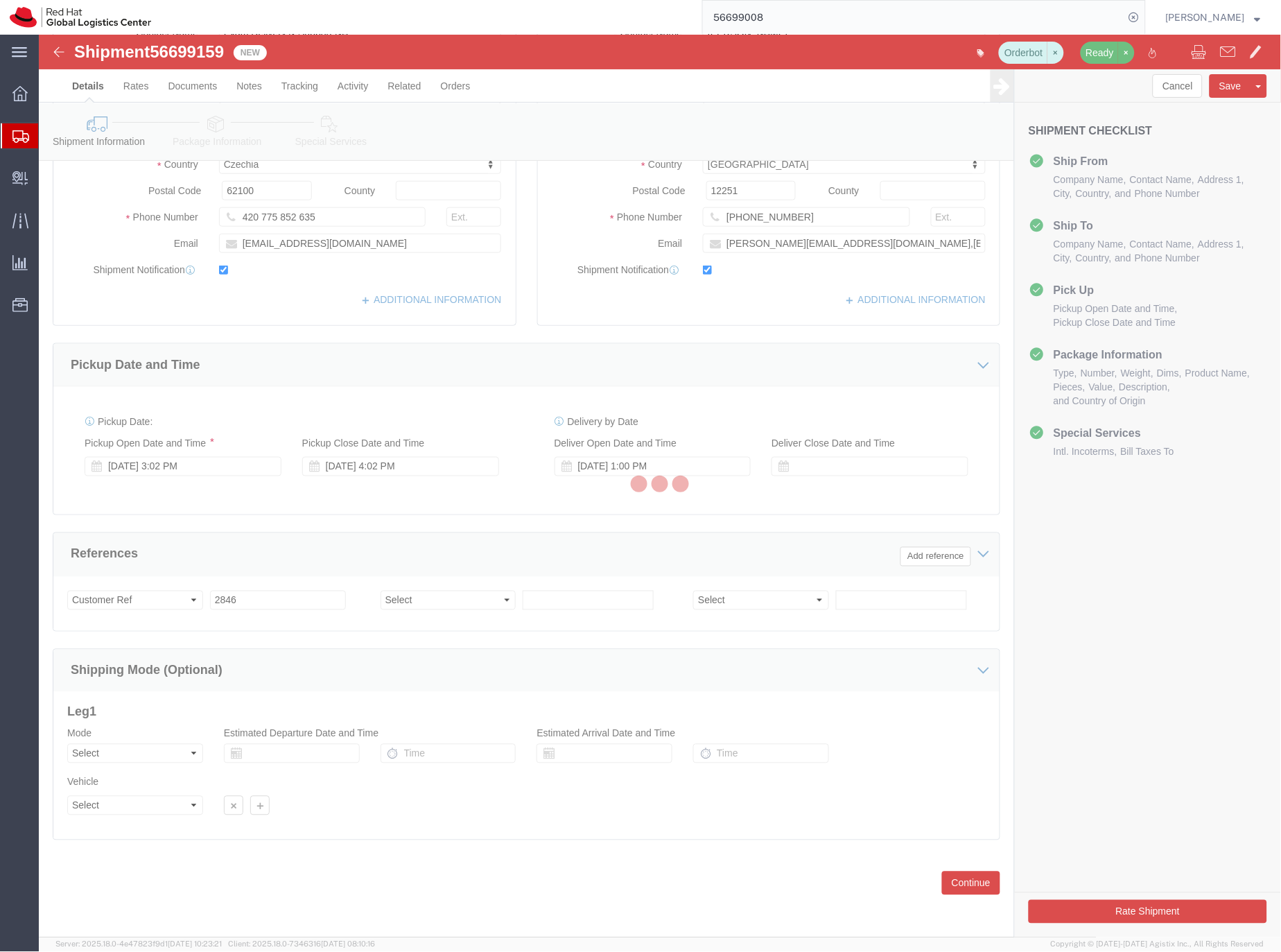
select select
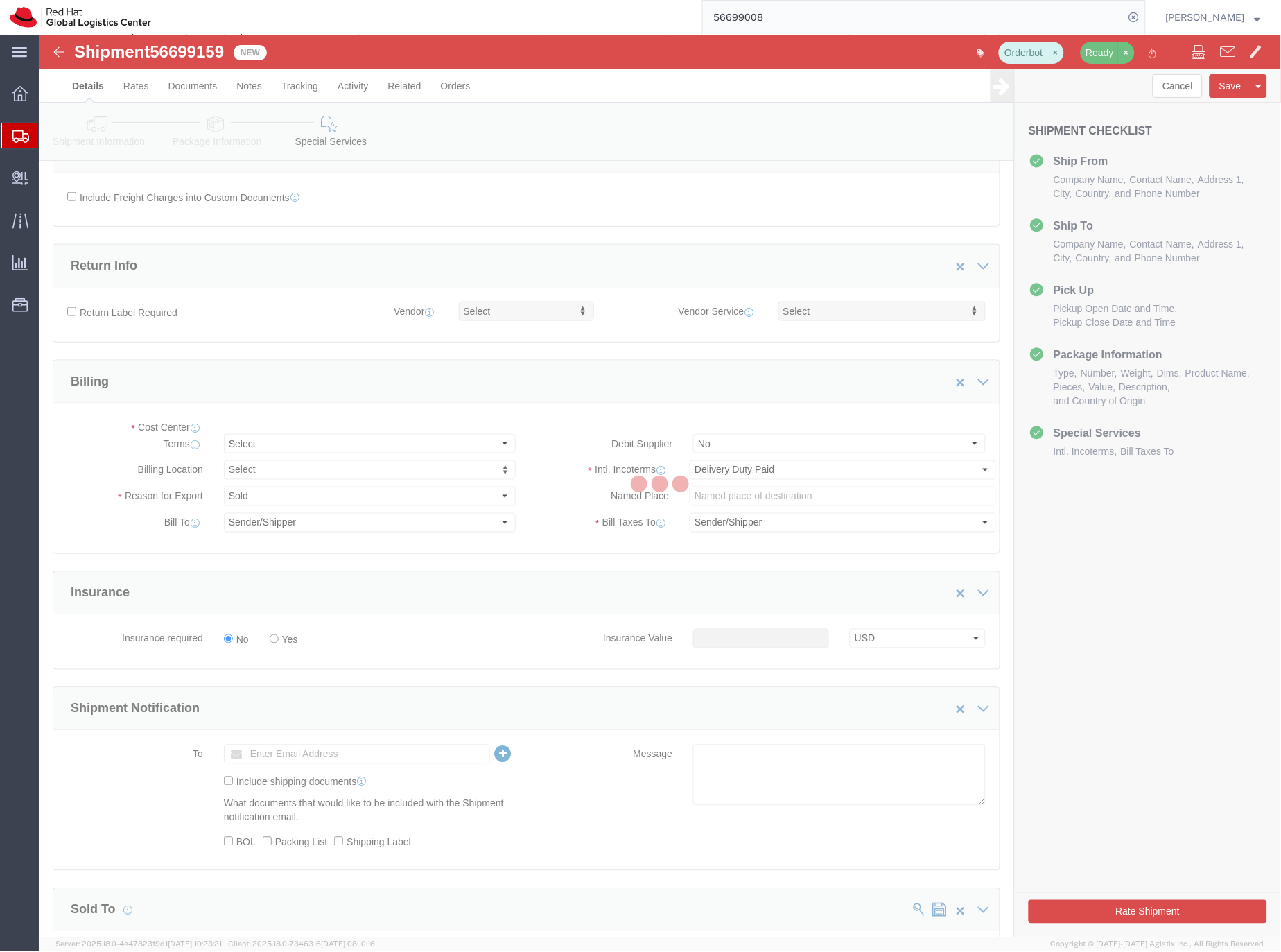
scroll to position [565, 0]
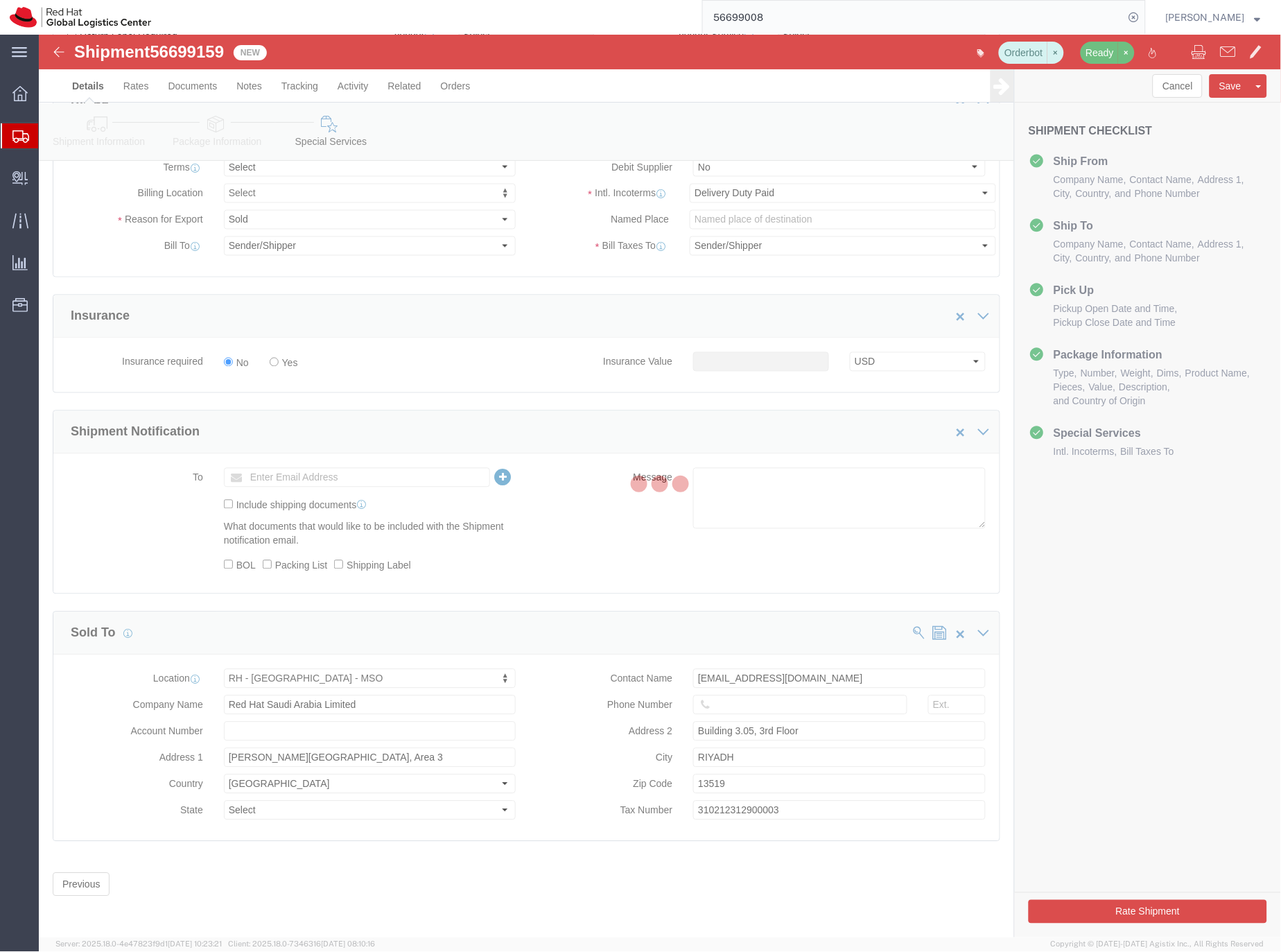
select select "COSTCENTER"
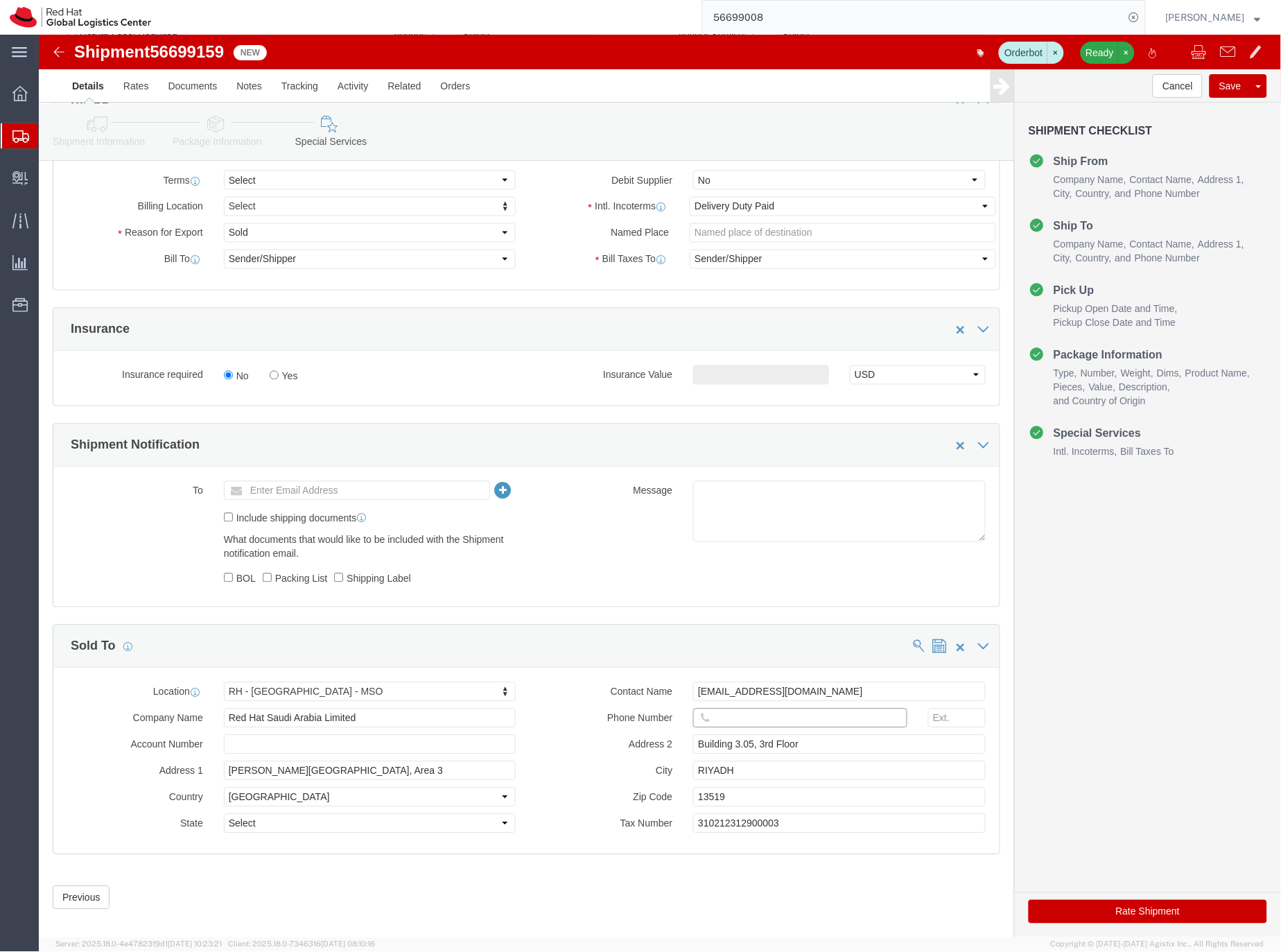
click input "text"
paste input "966564417863"
type input "966564417863"
click button "Rate Shipment"
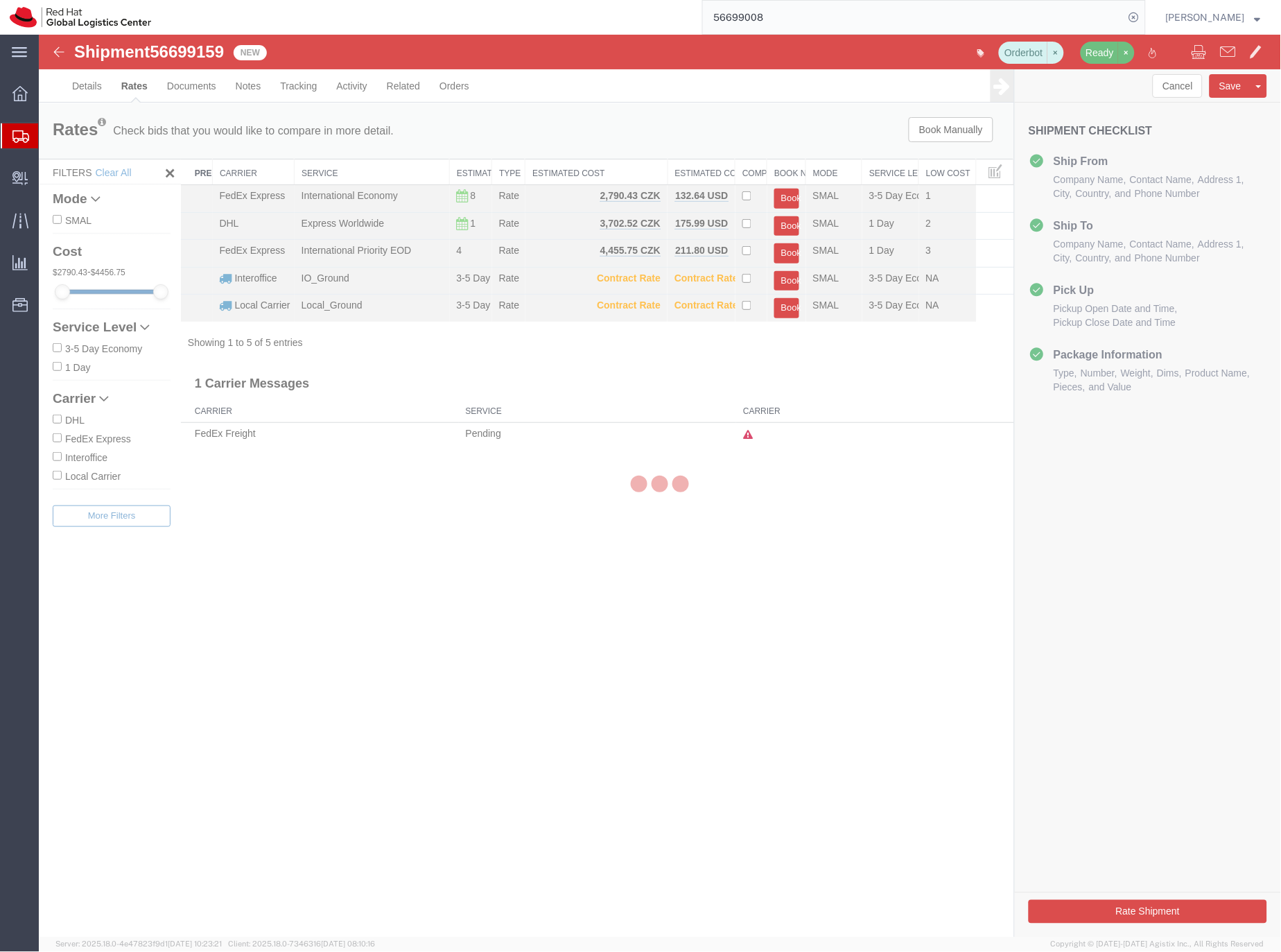
scroll to position [0, 0]
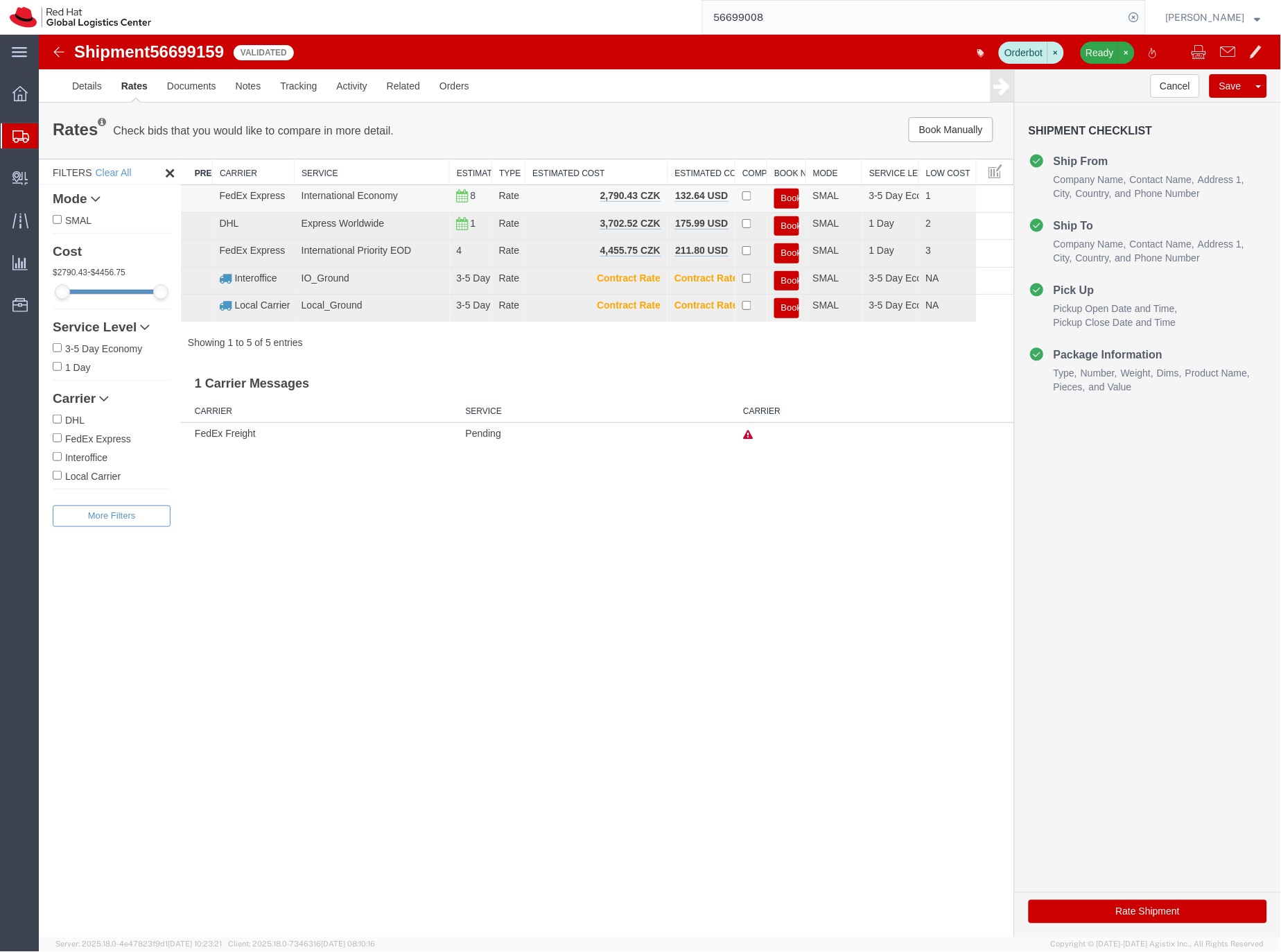
click at [789, 193] on button "Book" at bounding box center [786, 197] width 25 height 20
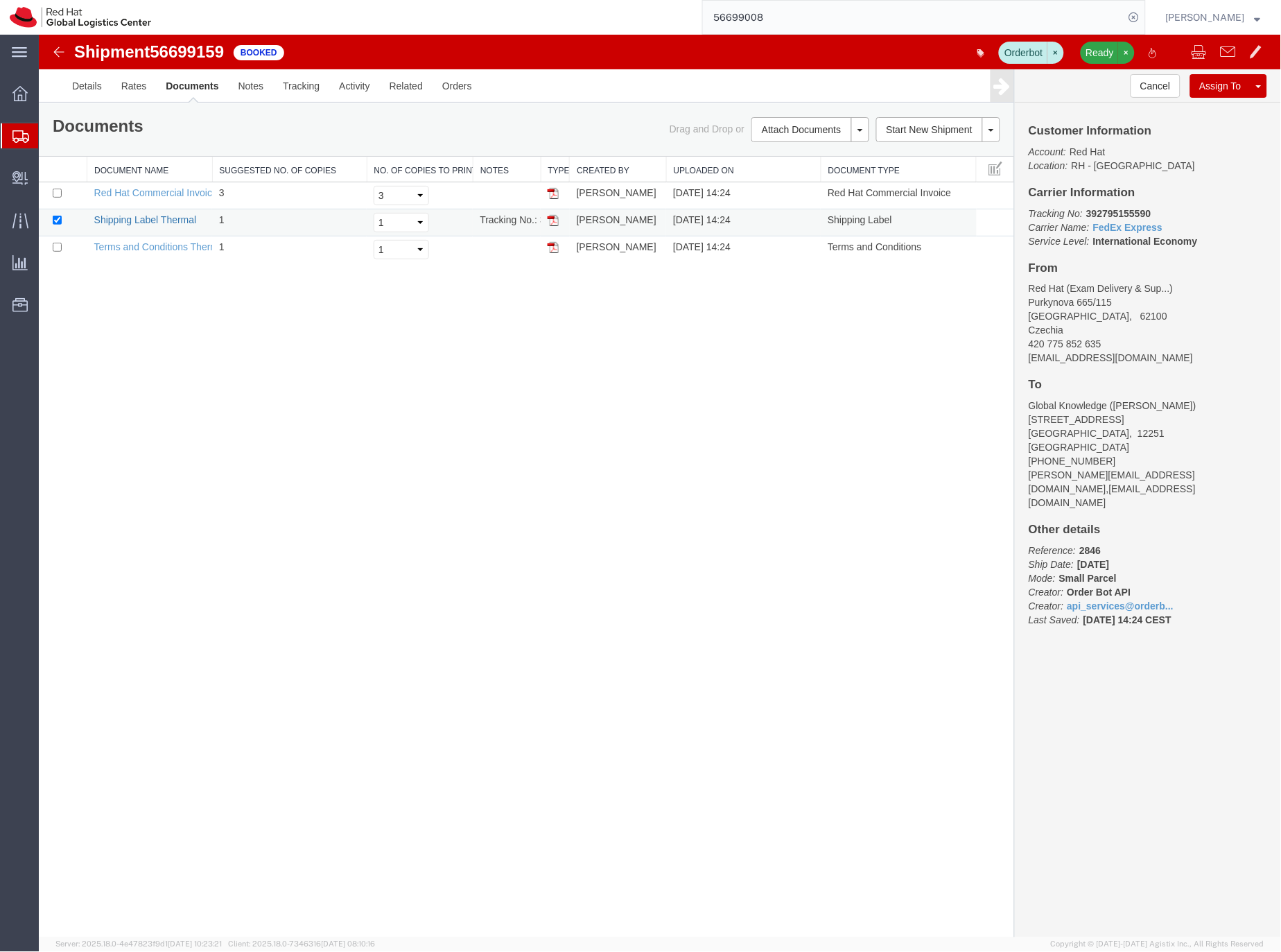
click at [146, 220] on link "Shipping Label Thermal" at bounding box center [145, 219] width 103 height 11
click at [95, 87] on link "Details" at bounding box center [86, 85] width 49 height 33
